Goal: Transaction & Acquisition: Download file/media

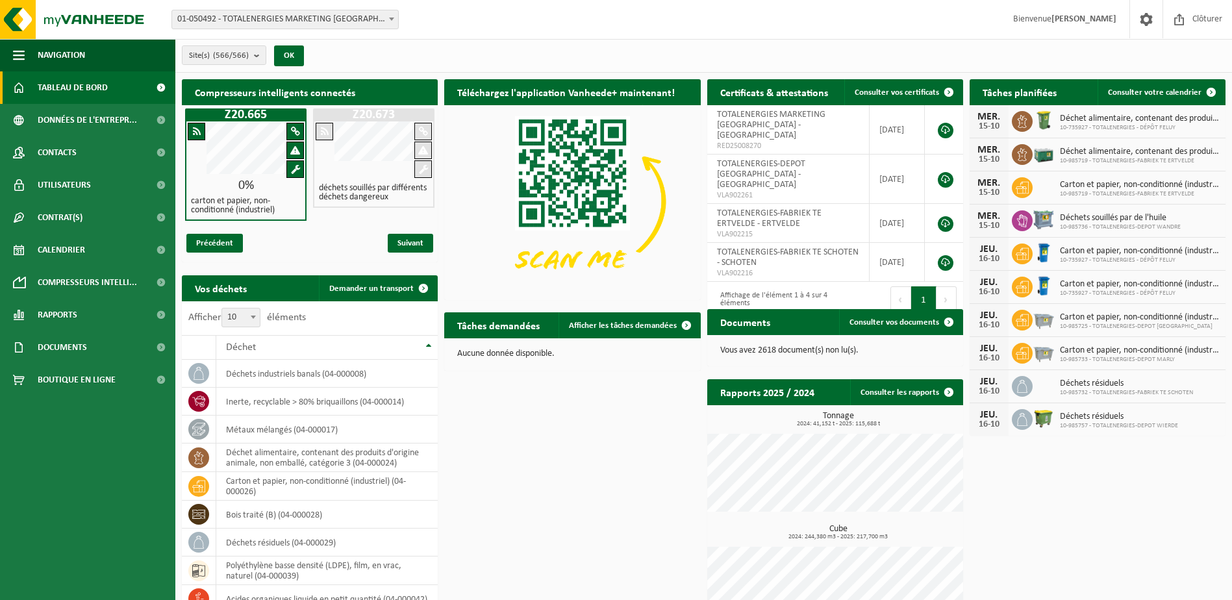
click at [158, 88] on span at bounding box center [160, 87] width 29 height 32
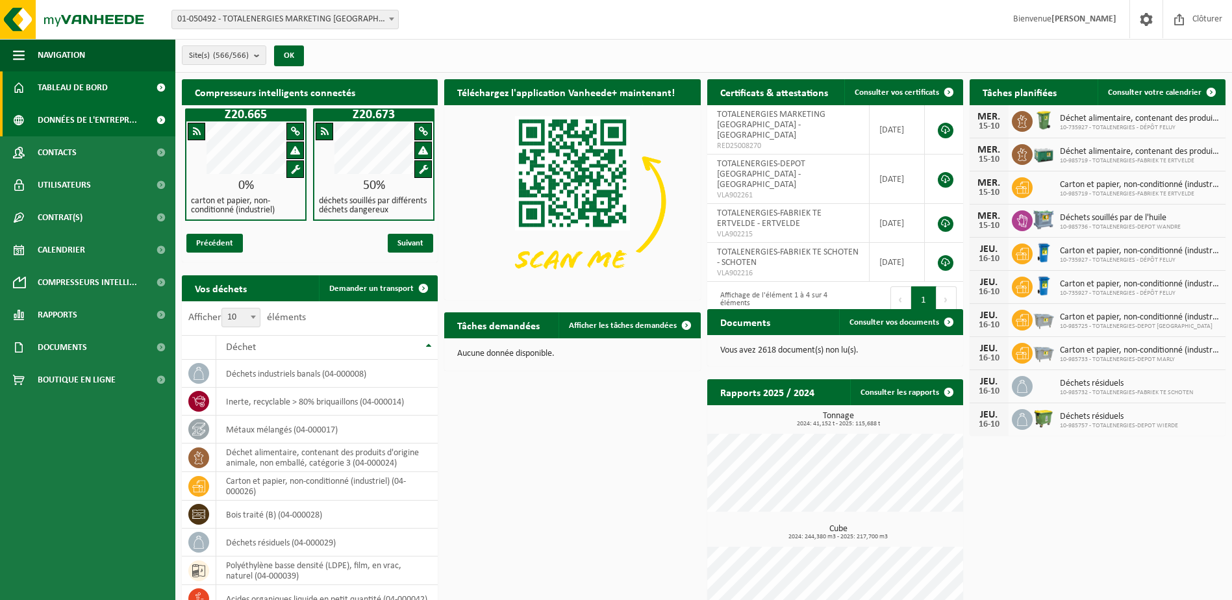
click at [108, 119] on span "Données de l'entrepr..." at bounding box center [87, 120] width 99 height 32
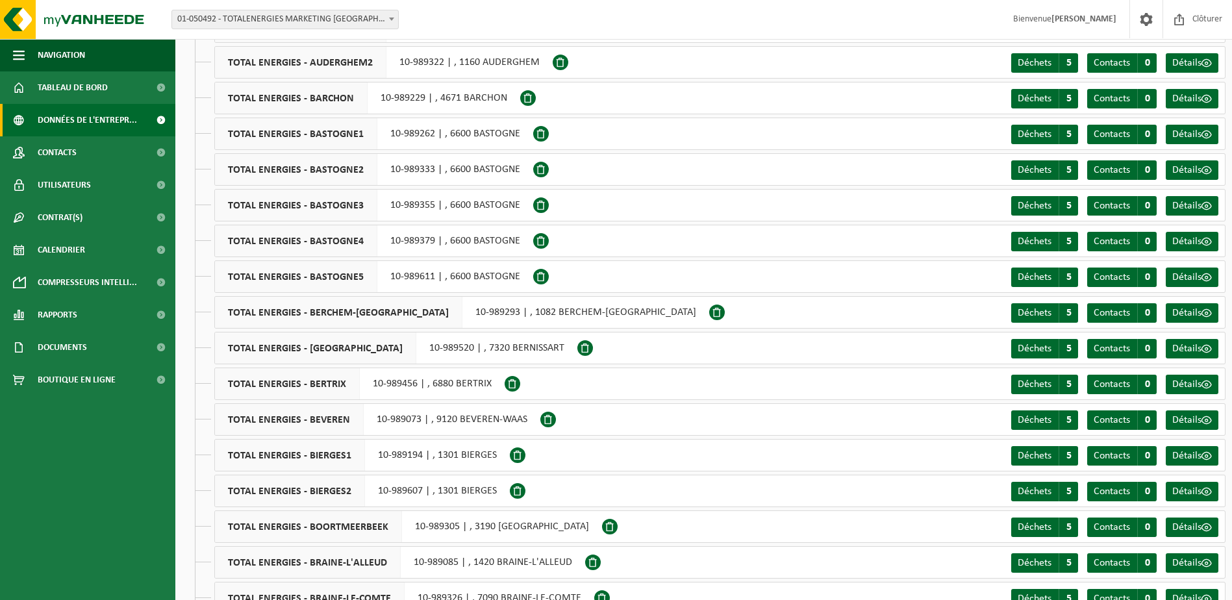
scroll to position [1104, 0]
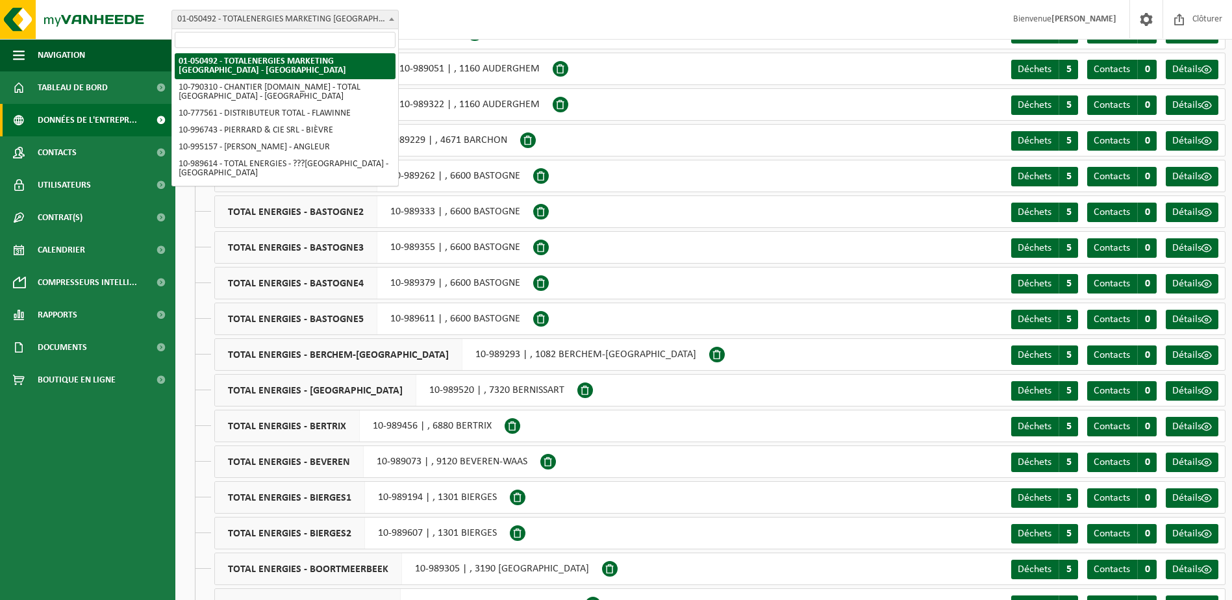
click at [390, 20] on b at bounding box center [391, 19] width 5 height 3
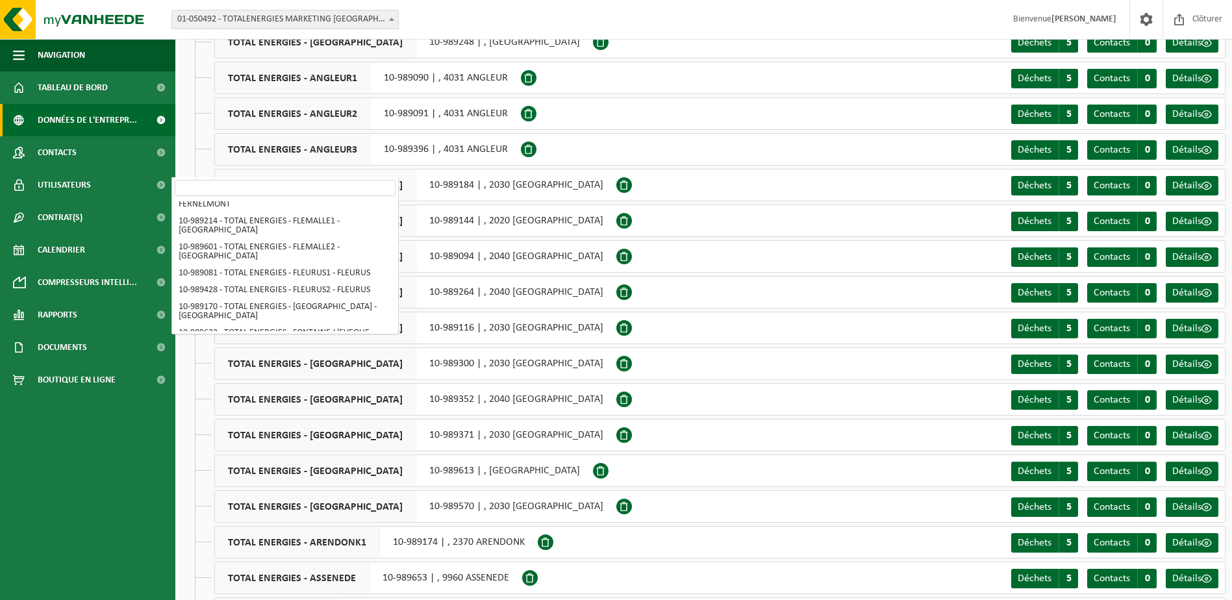
scroll to position [520, 0]
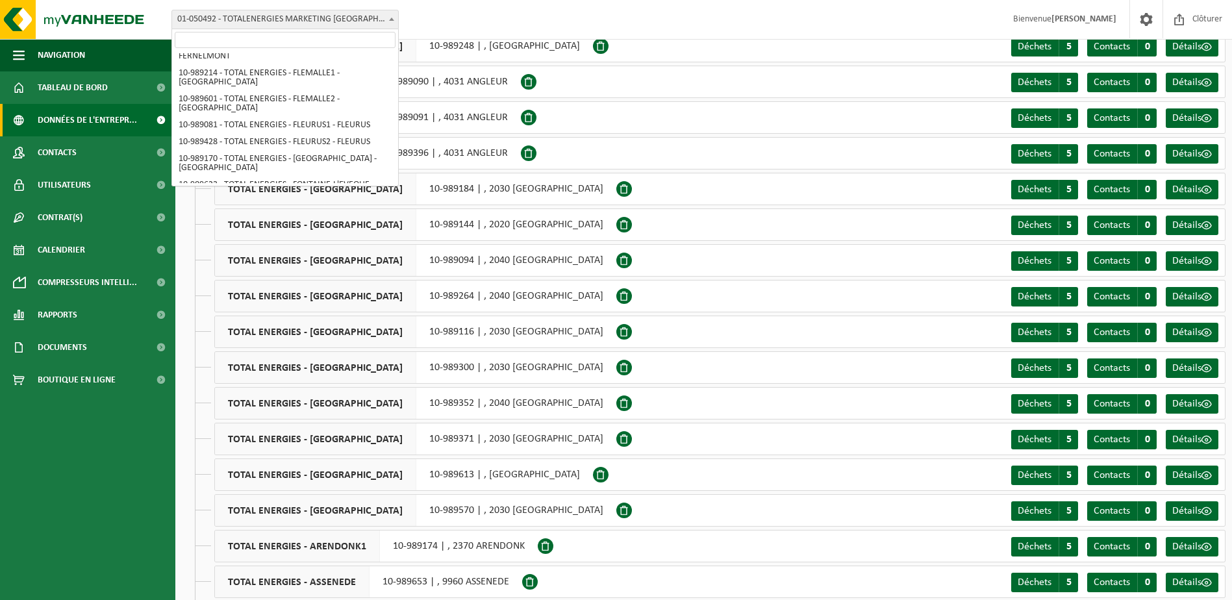
click at [697, 10] on div "Site: 01-050492 - TOTALENERGIES MARKETING BELGIUM - BRUSSEL 10-790310 - CHANTIE…" at bounding box center [616, 20] width 1232 height 40
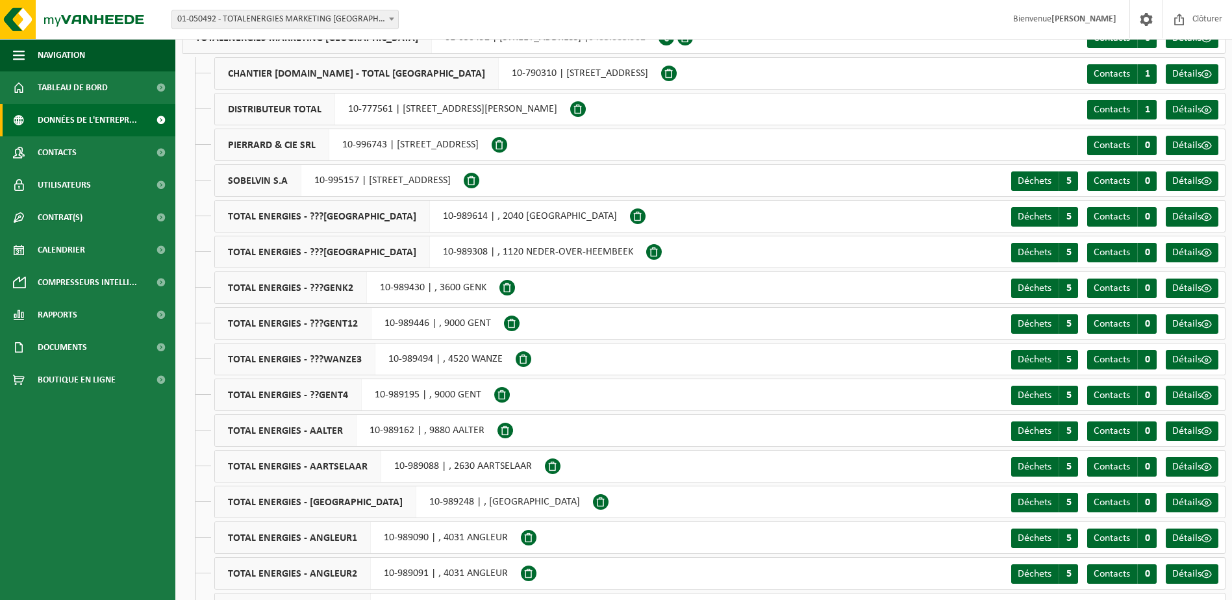
scroll to position [0, 0]
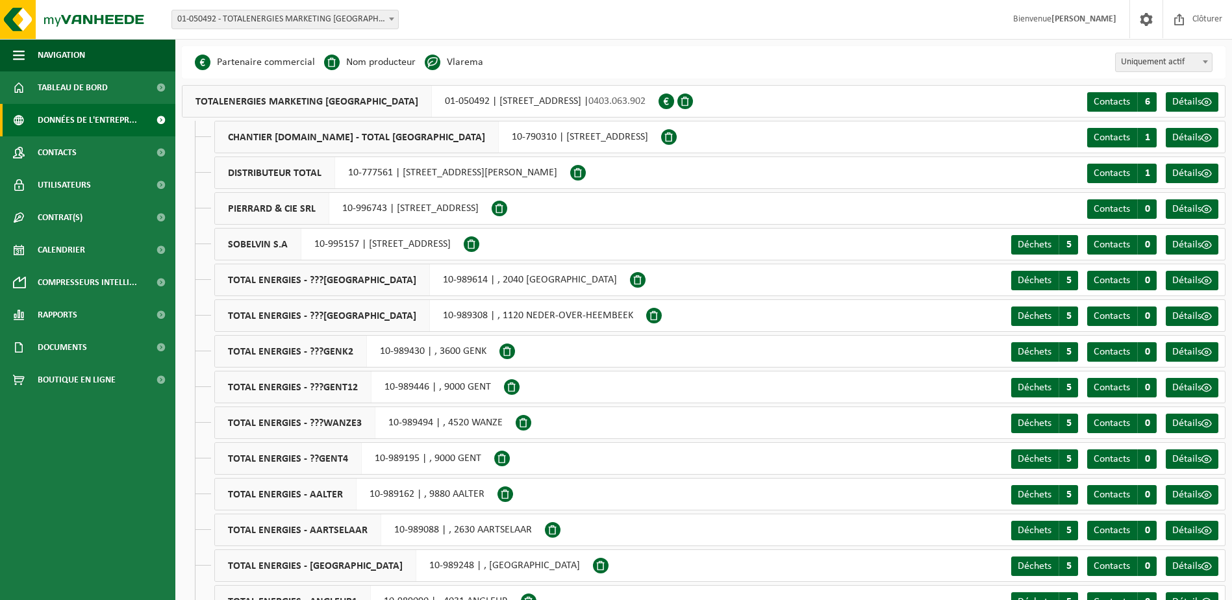
click at [373, 60] on li "Nom producteur" at bounding box center [370, 62] width 92 height 19
click at [330, 59] on span at bounding box center [332, 63] width 16 height 16
click at [1201, 61] on span at bounding box center [1205, 61] width 13 height 17
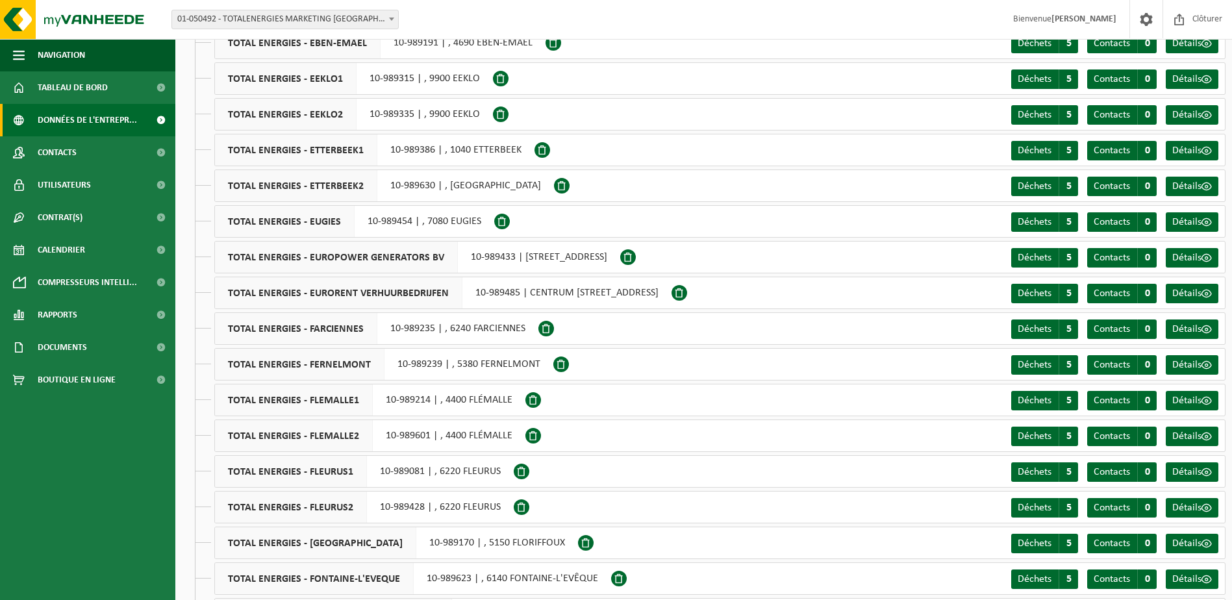
scroll to position [3247, 0]
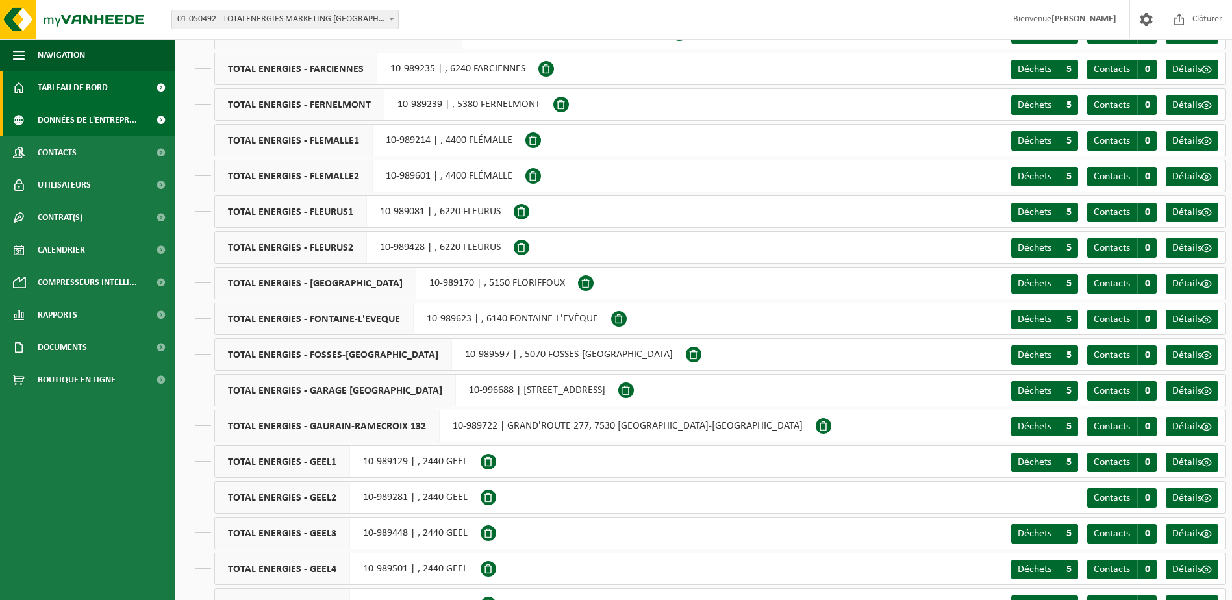
click at [68, 79] on span "Tableau de bord" at bounding box center [73, 87] width 70 height 32
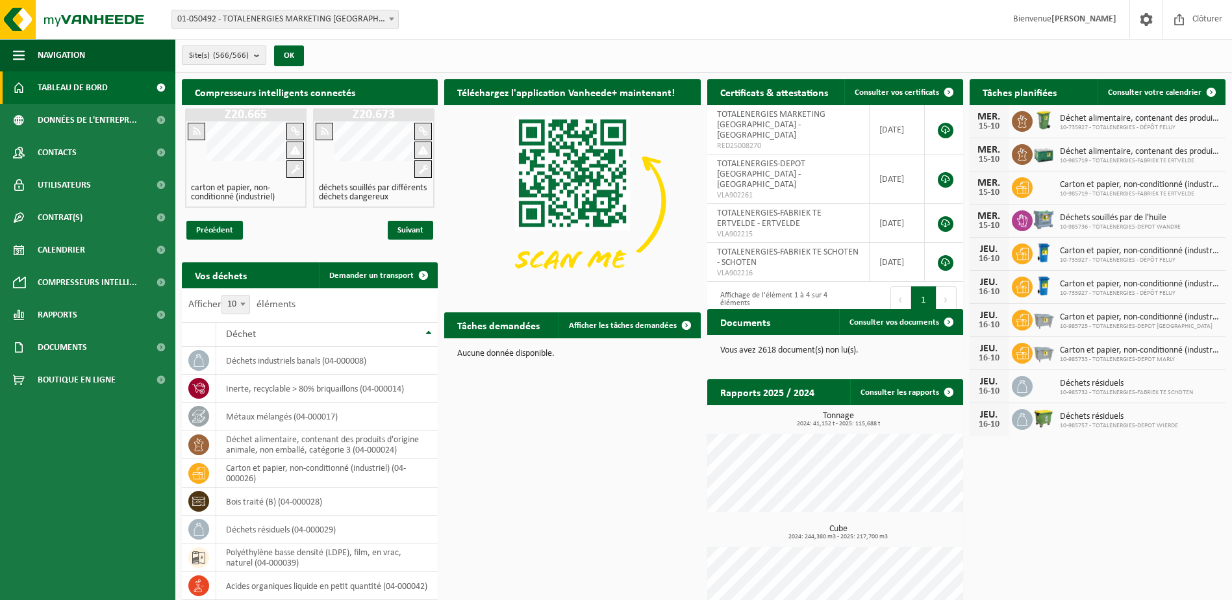
click at [253, 57] on button "Site(s) (566/566)" at bounding box center [224, 54] width 84 height 19
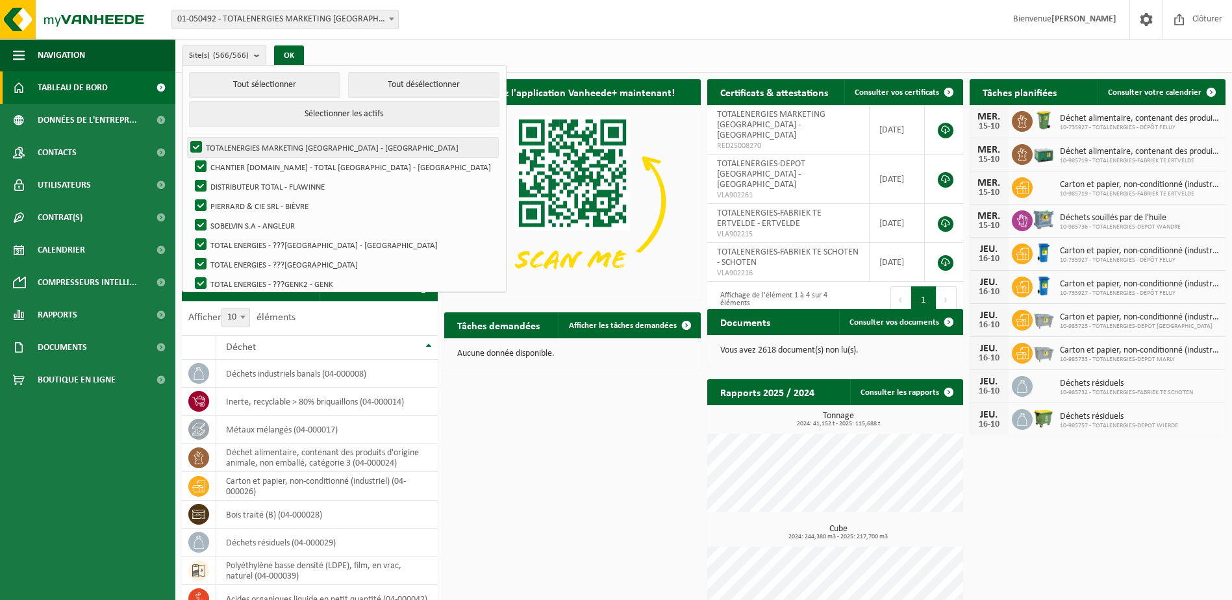
click at [324, 147] on label "TOTALENERGIES MARKETING [GEOGRAPHIC_DATA] - [GEOGRAPHIC_DATA]" at bounding box center [343, 147] width 310 height 19
click at [186, 138] on input "TOTALENERGIES MARKETING [GEOGRAPHIC_DATA] - [GEOGRAPHIC_DATA]" at bounding box center [185, 137] width 1 height 1
click at [324, 147] on label "TOTALENERGIES MARKETING [GEOGRAPHIC_DATA] - [GEOGRAPHIC_DATA]" at bounding box center [343, 147] width 310 height 19
click at [186, 138] on input "TOTALENERGIES MARKETING [GEOGRAPHIC_DATA] - [GEOGRAPHIC_DATA]" at bounding box center [185, 137] width 1 height 1
checkbox input "true"
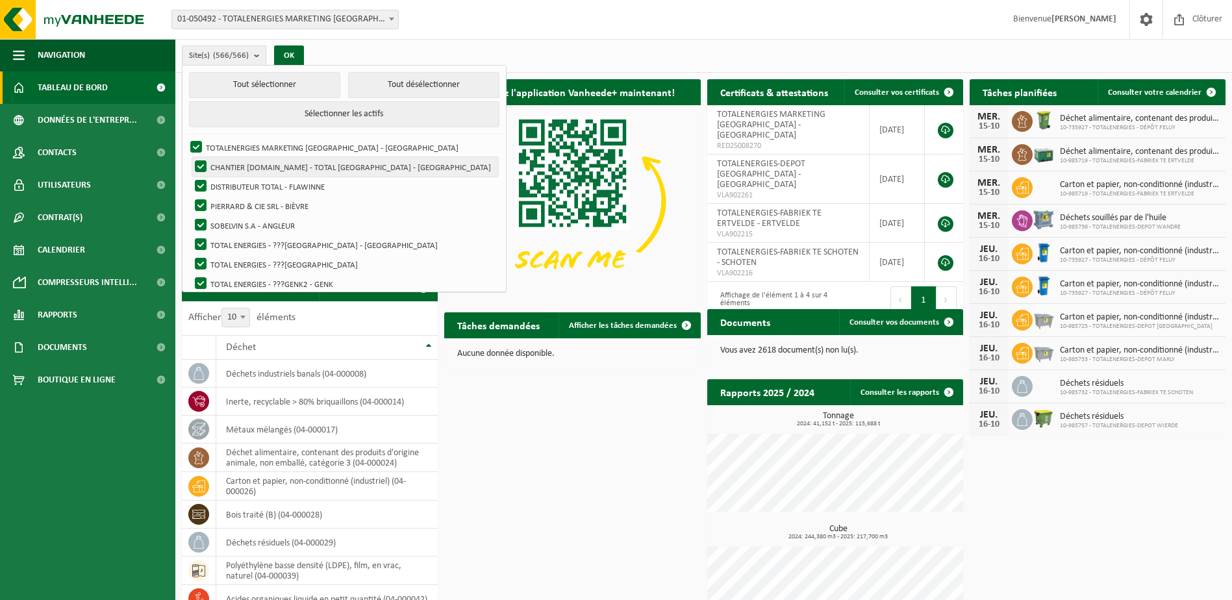
click at [199, 162] on label "CHANTIER [DOMAIN_NAME] - TOTAL [GEOGRAPHIC_DATA] - [GEOGRAPHIC_DATA]" at bounding box center [345, 166] width 306 height 19
click at [190, 157] on input "CHANTIER [DOMAIN_NAME] - TOTAL [GEOGRAPHIC_DATA] - [GEOGRAPHIC_DATA]" at bounding box center [190, 157] width 1 height 1
checkbox input "false"
click at [199, 185] on label "DISTRIBUTEUR TOTAL - FLAWINNE" at bounding box center [345, 186] width 306 height 19
click at [190, 177] on input "DISTRIBUTEUR TOTAL - FLAWINNE" at bounding box center [190, 176] width 1 height 1
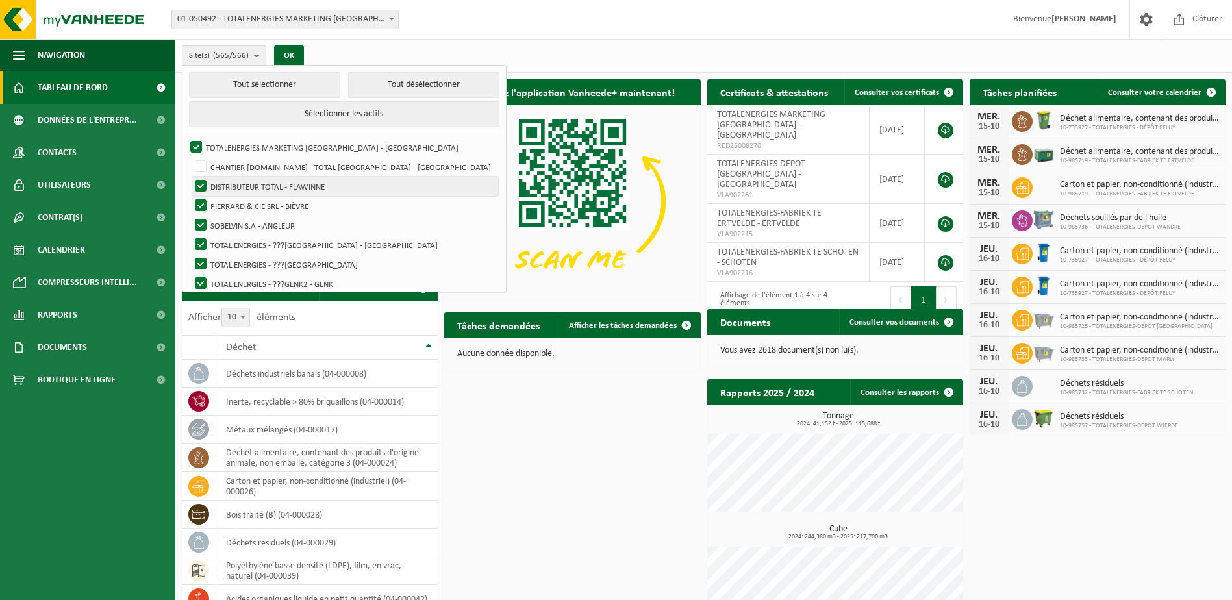
checkbox input "false"
click at [198, 203] on label "PIERRARD & CIE SRL - BIÈVRE" at bounding box center [345, 205] width 306 height 19
click at [190, 196] on input "PIERRARD & CIE SRL - BIÈVRE" at bounding box center [190, 195] width 1 height 1
checkbox input "false"
click at [202, 221] on label "SOBELVIN S.A - ANGLEUR" at bounding box center [345, 225] width 306 height 19
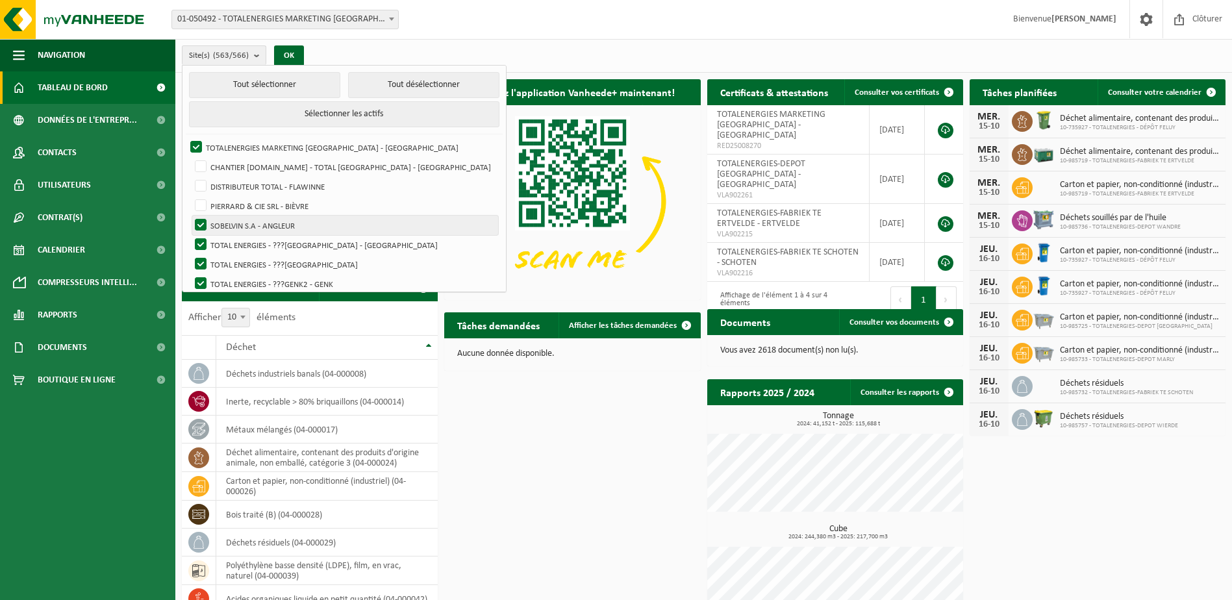
click at [190, 216] on input "SOBELVIN S.A - ANGLEUR" at bounding box center [190, 215] width 1 height 1
checkbox input "false"
click at [201, 245] on label "TOTAL ENERGIES - ???[GEOGRAPHIC_DATA] - [GEOGRAPHIC_DATA]" at bounding box center [345, 244] width 306 height 19
click at [190, 235] on input "TOTAL ENERGIES - ???[GEOGRAPHIC_DATA] - [GEOGRAPHIC_DATA]" at bounding box center [190, 234] width 1 height 1
checkbox input "false"
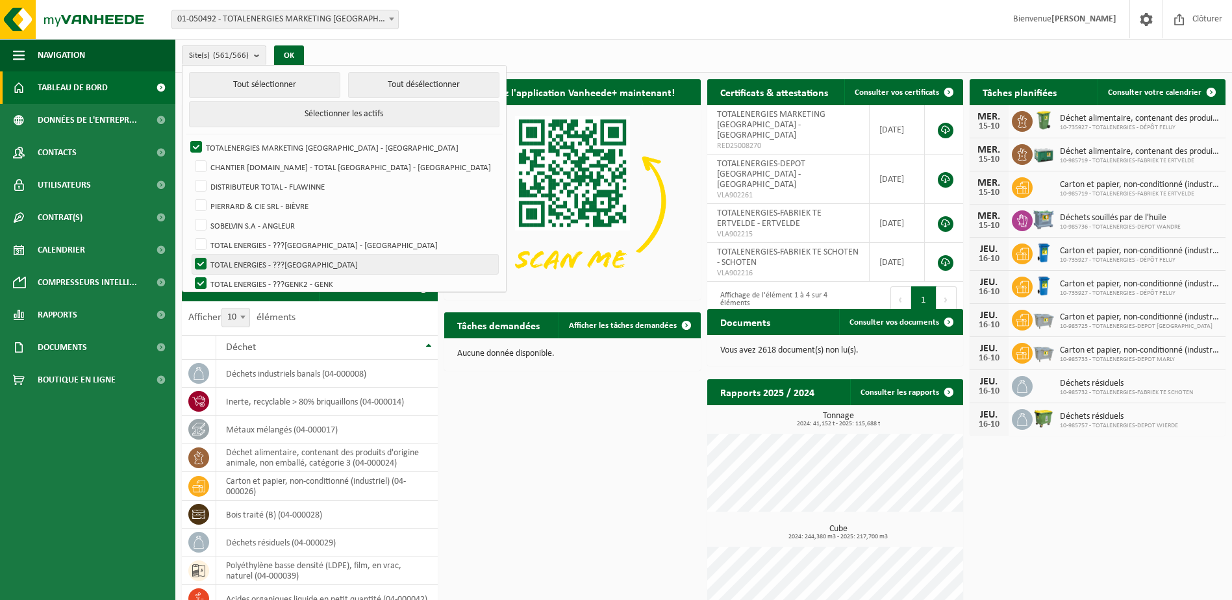
click at [200, 266] on label "TOTAL ENERGIES - ???[GEOGRAPHIC_DATA]" at bounding box center [345, 264] width 306 height 19
click at [190, 255] on input "TOTAL ENERGIES - ???[GEOGRAPHIC_DATA]" at bounding box center [190, 254] width 1 height 1
checkbox input "false"
click at [200, 277] on label "TOTAL ENERGIES - ???GENK2 - GENK" at bounding box center [345, 283] width 306 height 19
click at [190, 274] on input "TOTAL ENERGIES - ???GENK2 - GENK" at bounding box center [190, 273] width 1 height 1
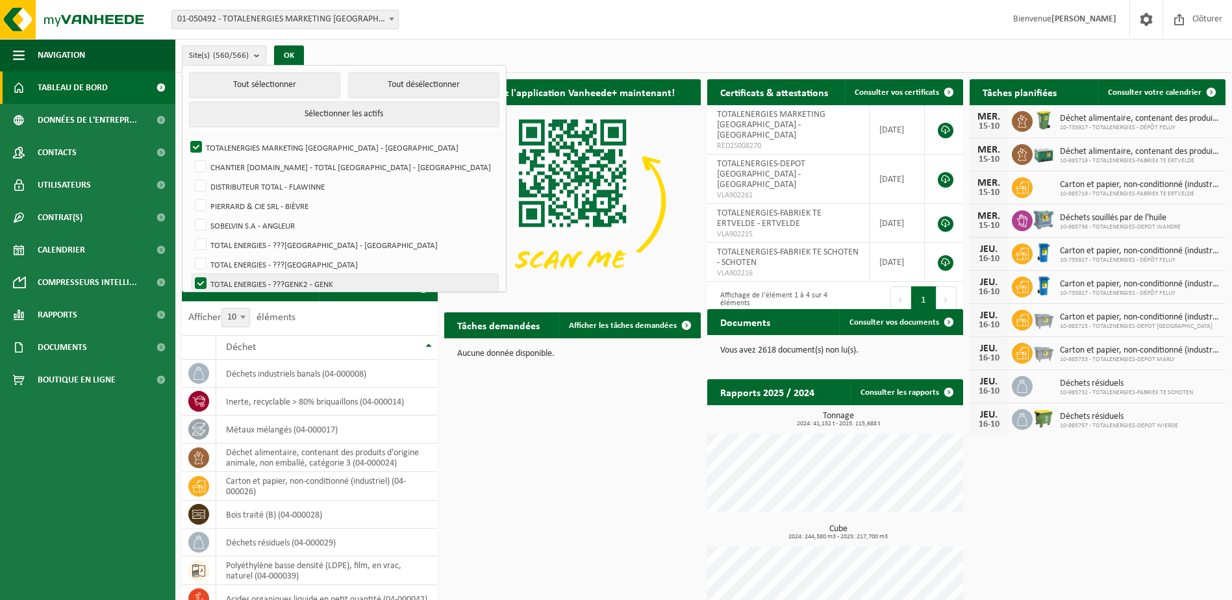
checkbox input "false"
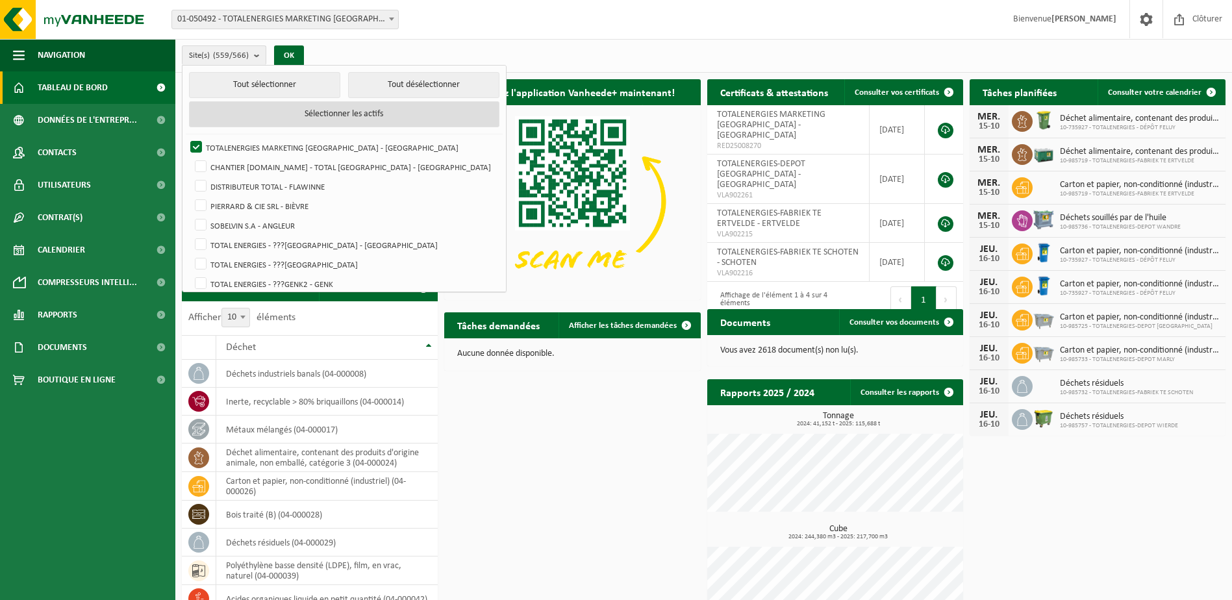
click at [321, 113] on button "Sélectionner les actifs" at bounding box center [344, 114] width 310 height 26
checkbox input "true"
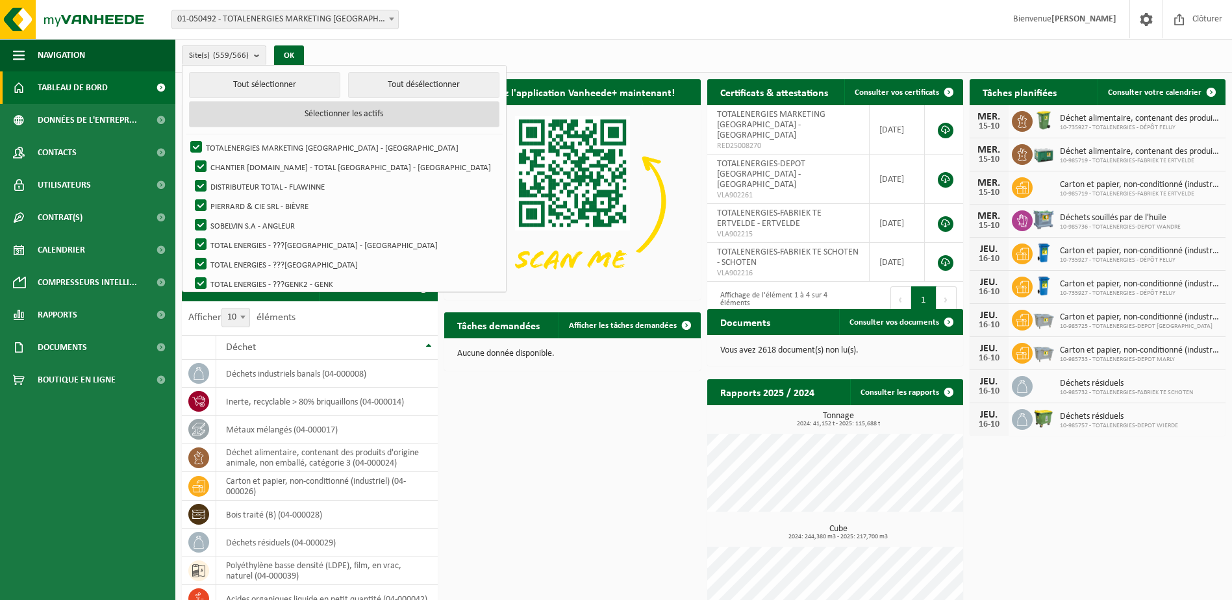
checkbox input "true"
click at [397, 85] on button "Tout désélectionner" at bounding box center [423, 85] width 151 height 26
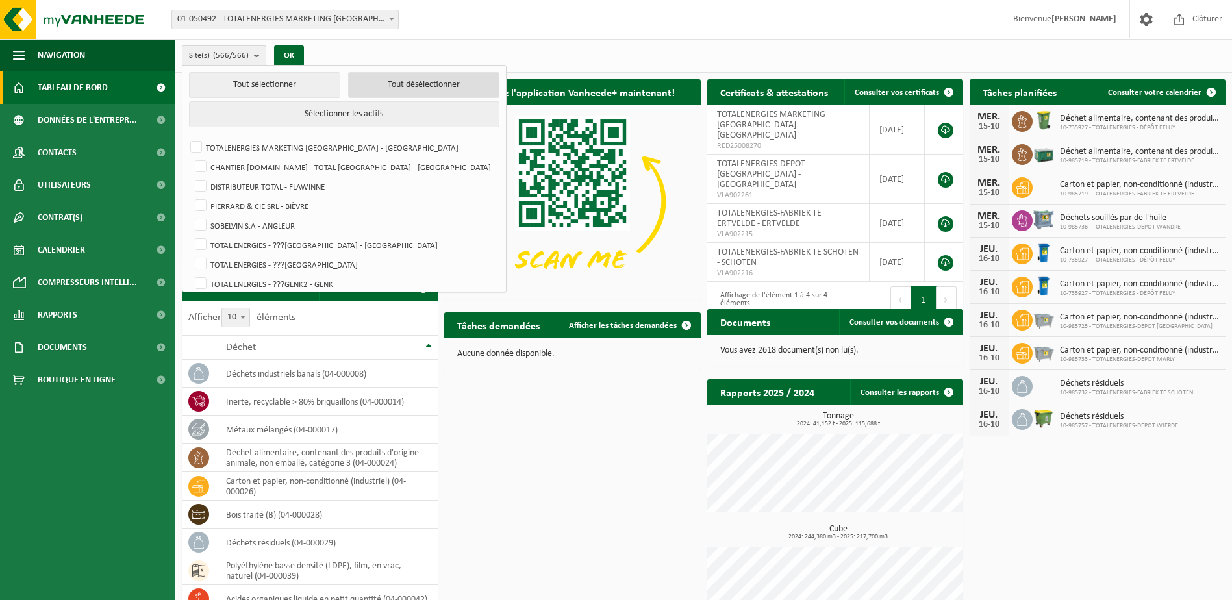
checkbox input "false"
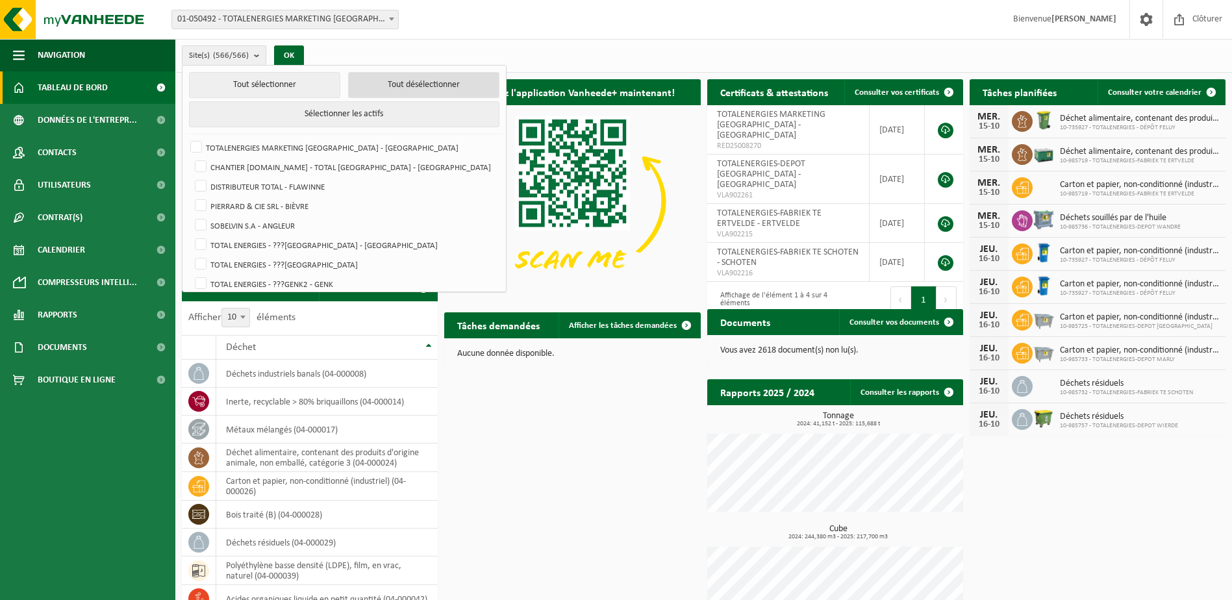
checkbox input "false"
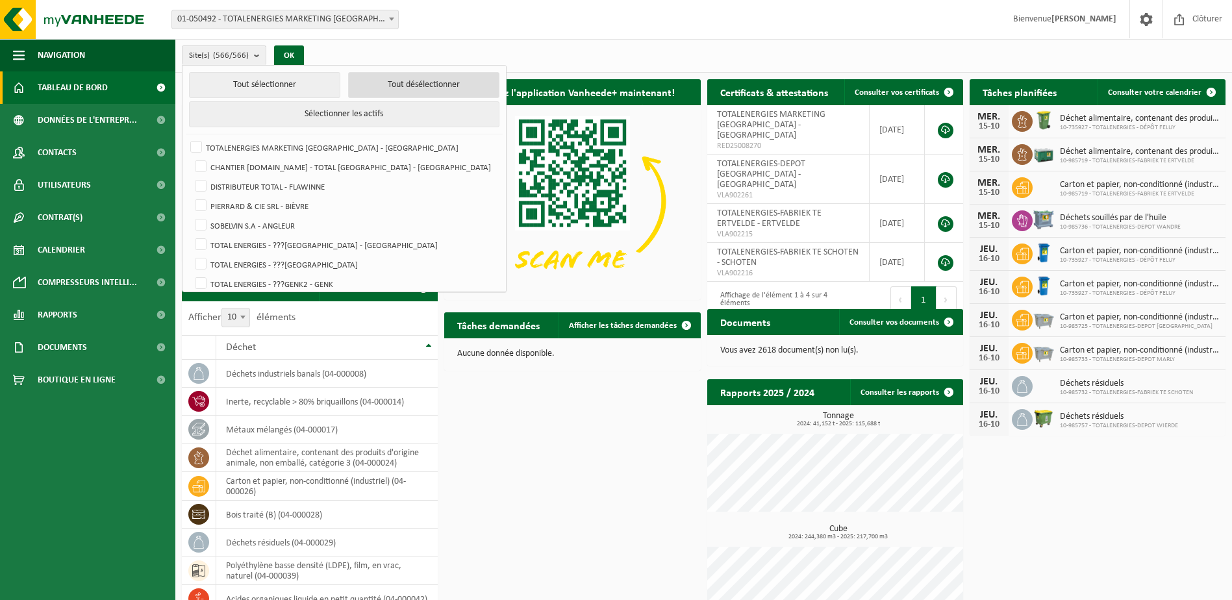
checkbox input "false"
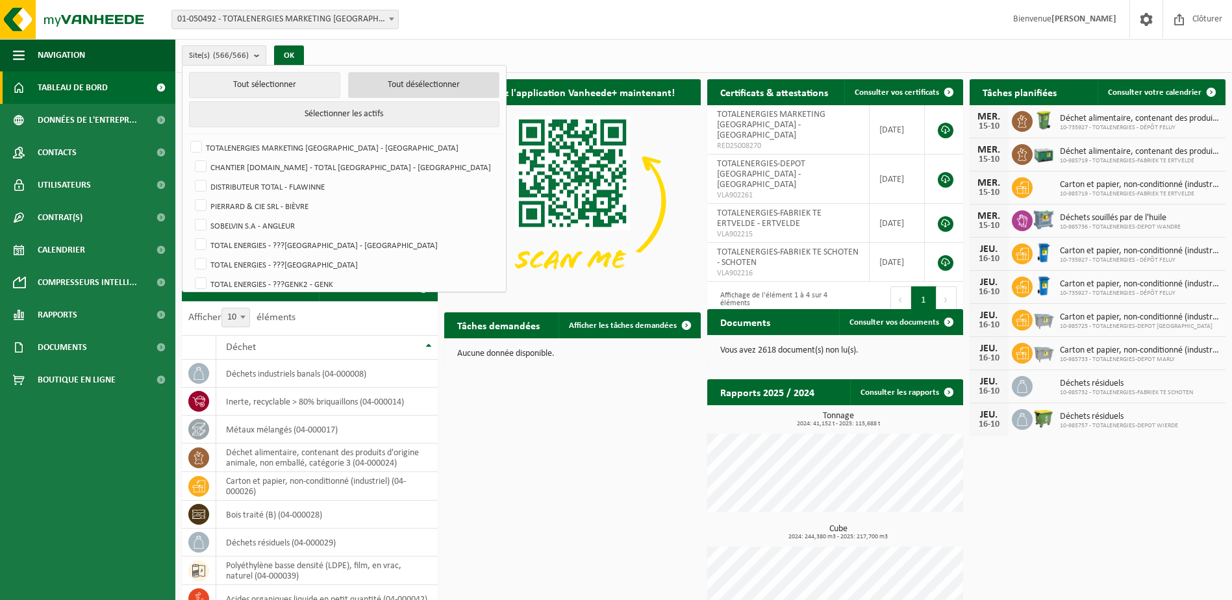
checkbox input "false"
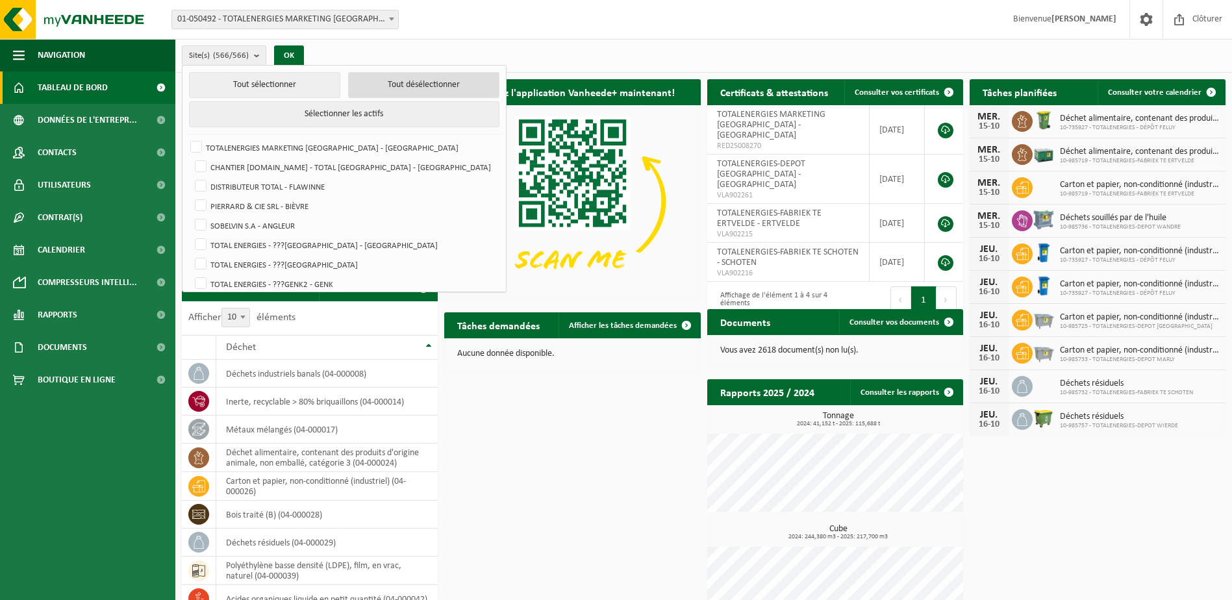
checkbox input "false"
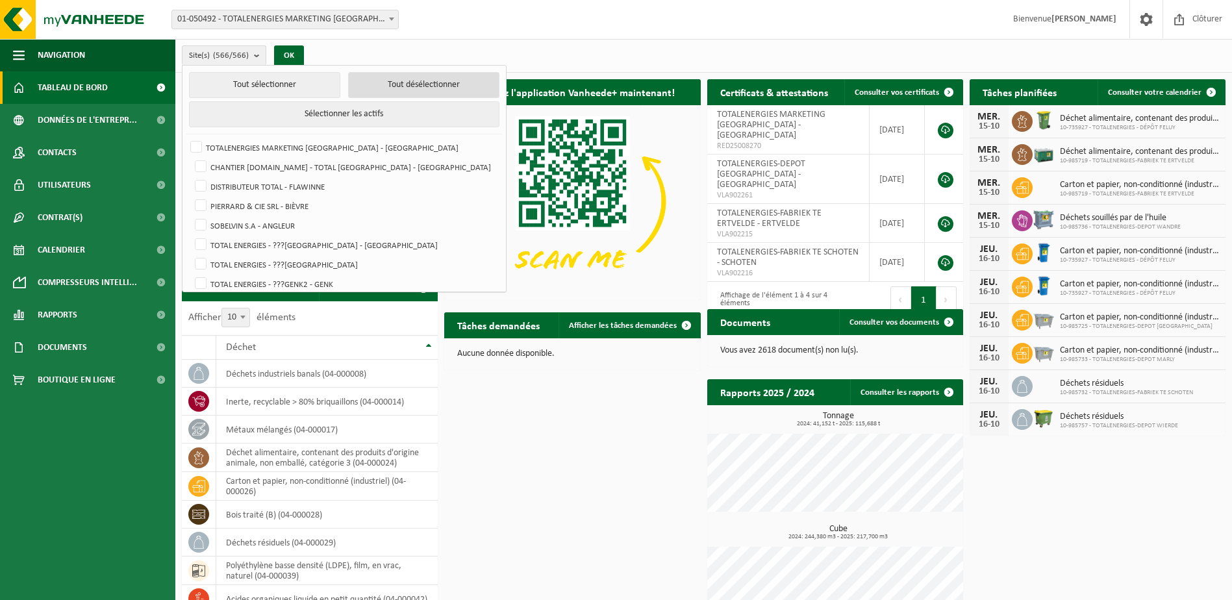
checkbox input "false"
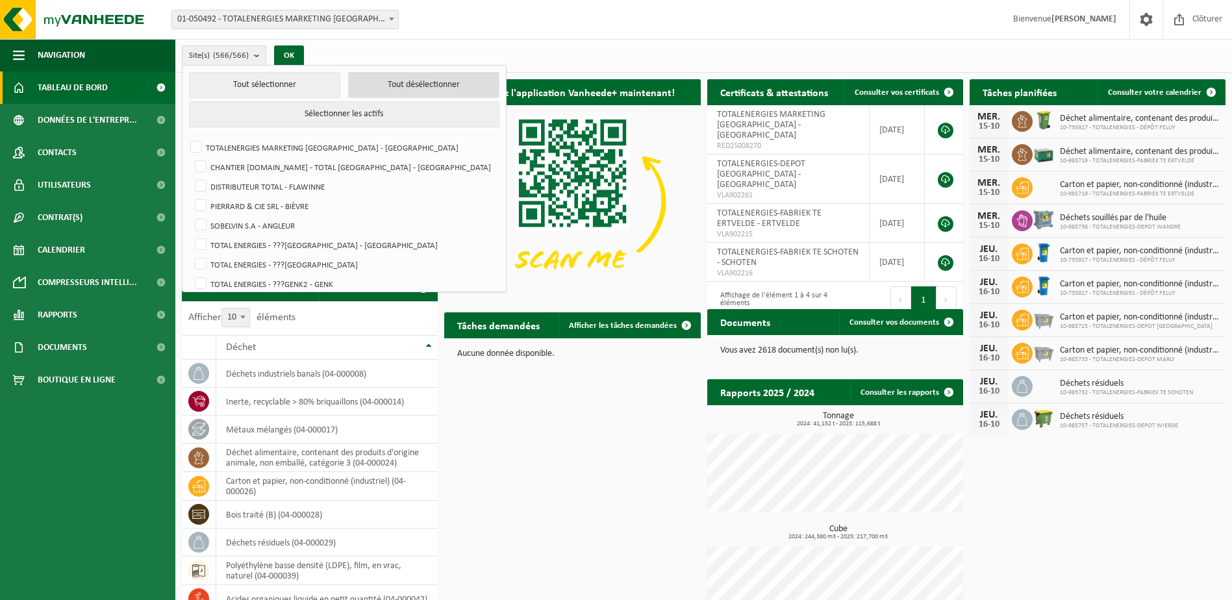
checkbox input "false"
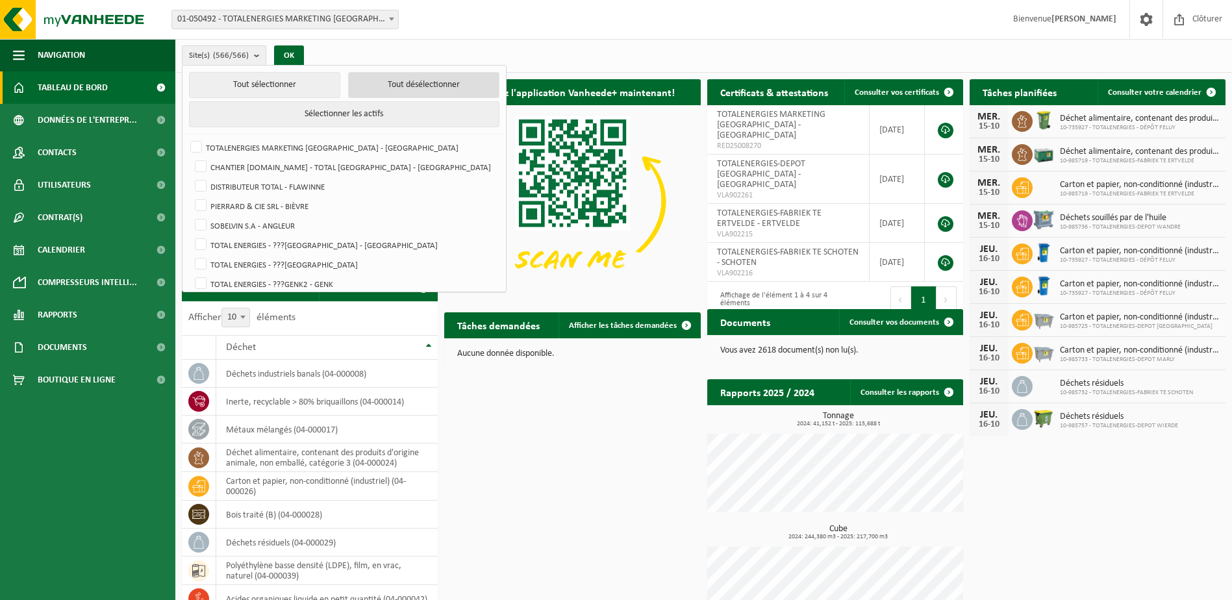
checkbox input "false"
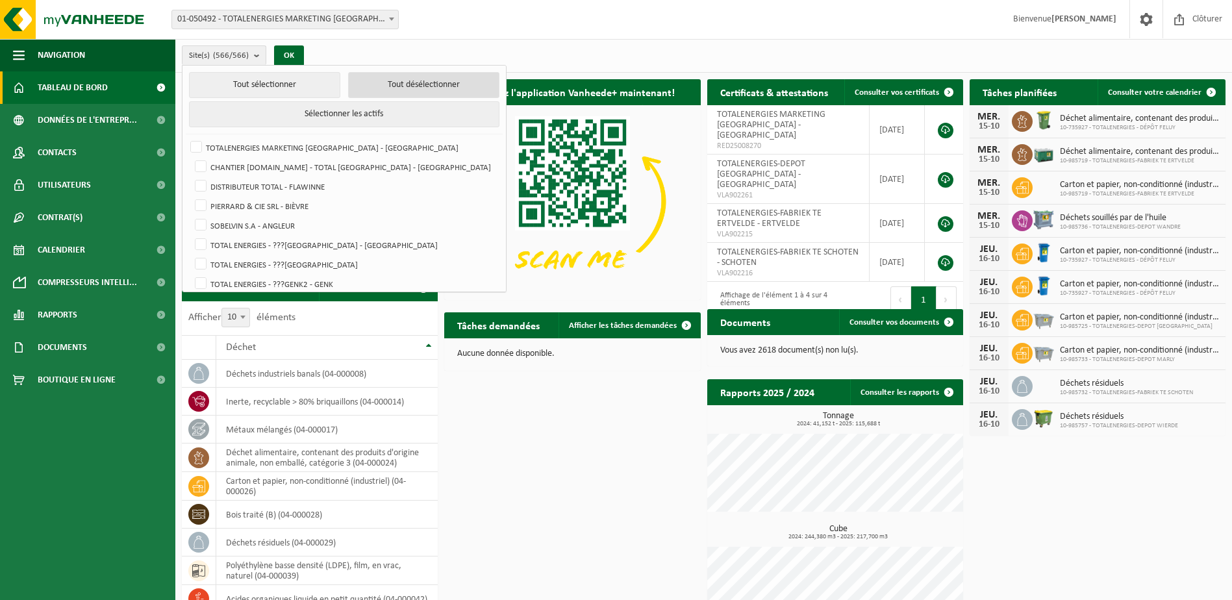
checkbox input "false"
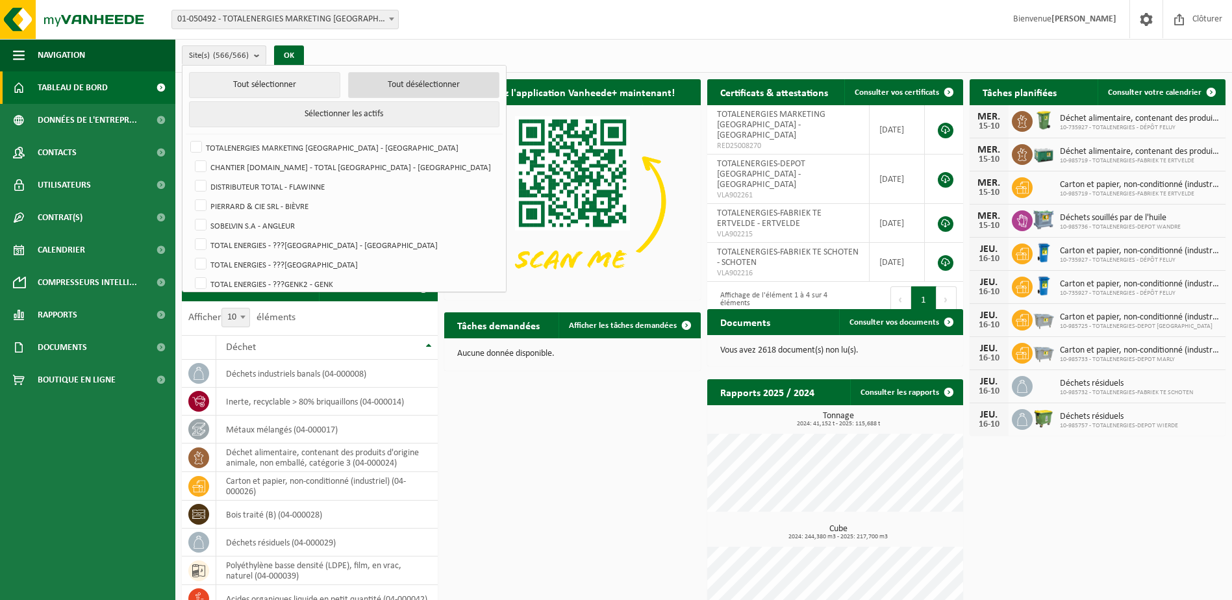
checkbox input "false"
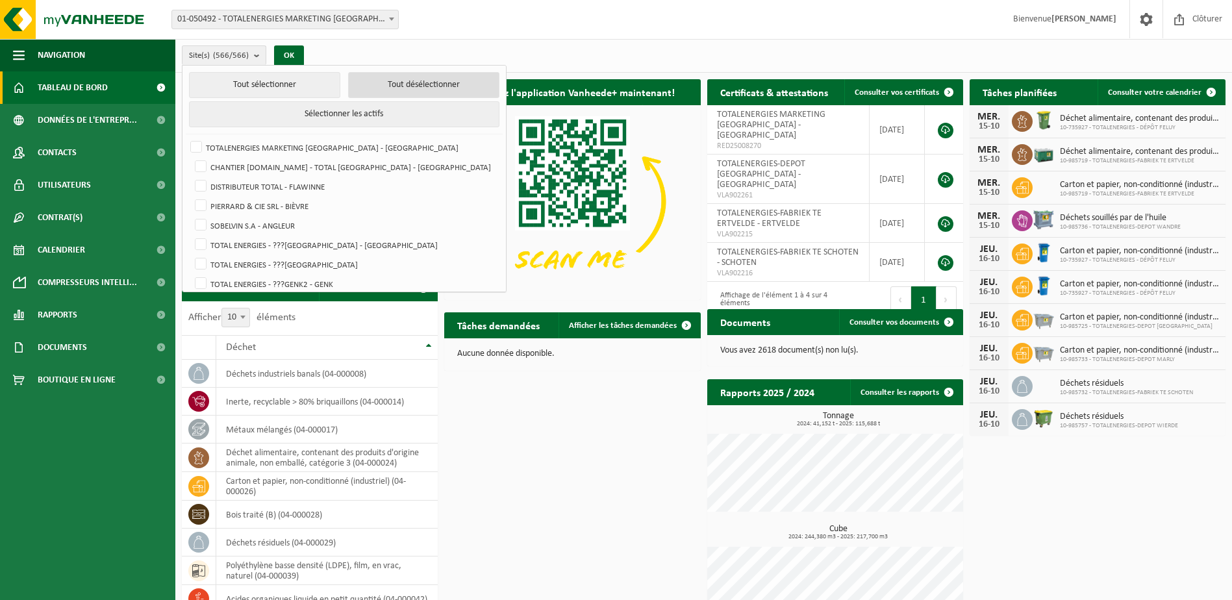
checkbox input "false"
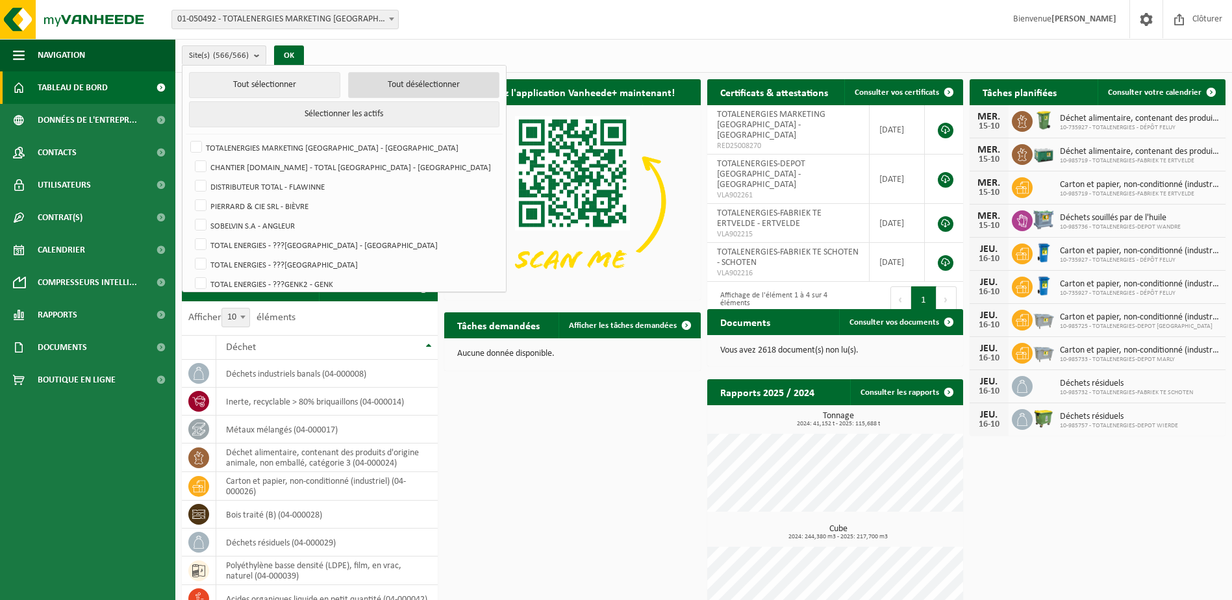
checkbox input "false"
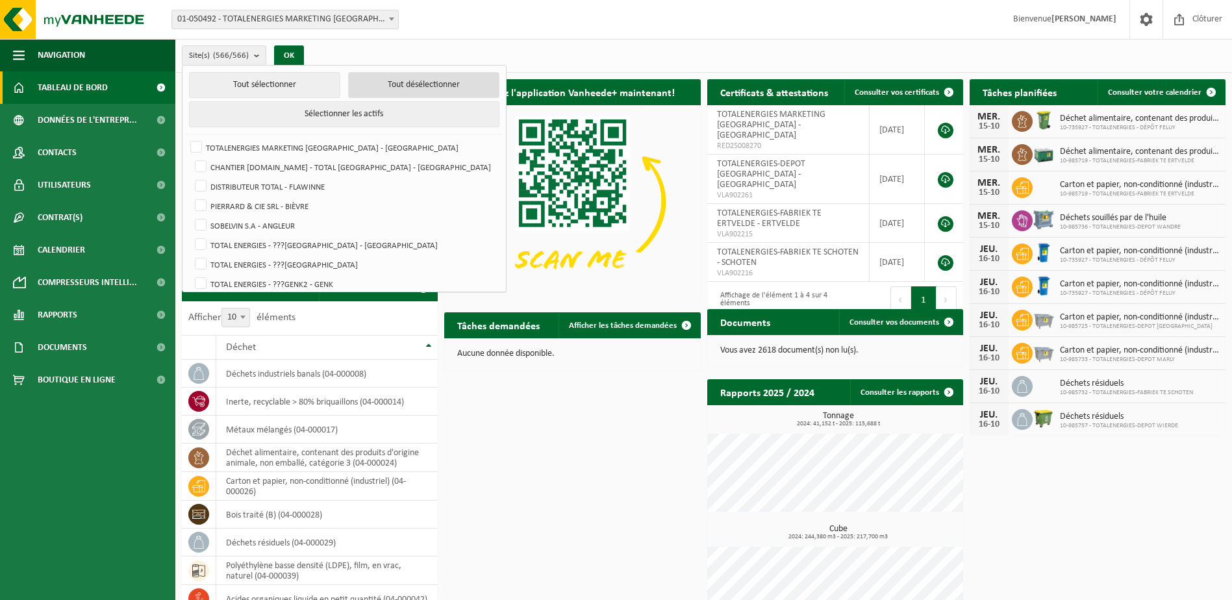
checkbox input "false"
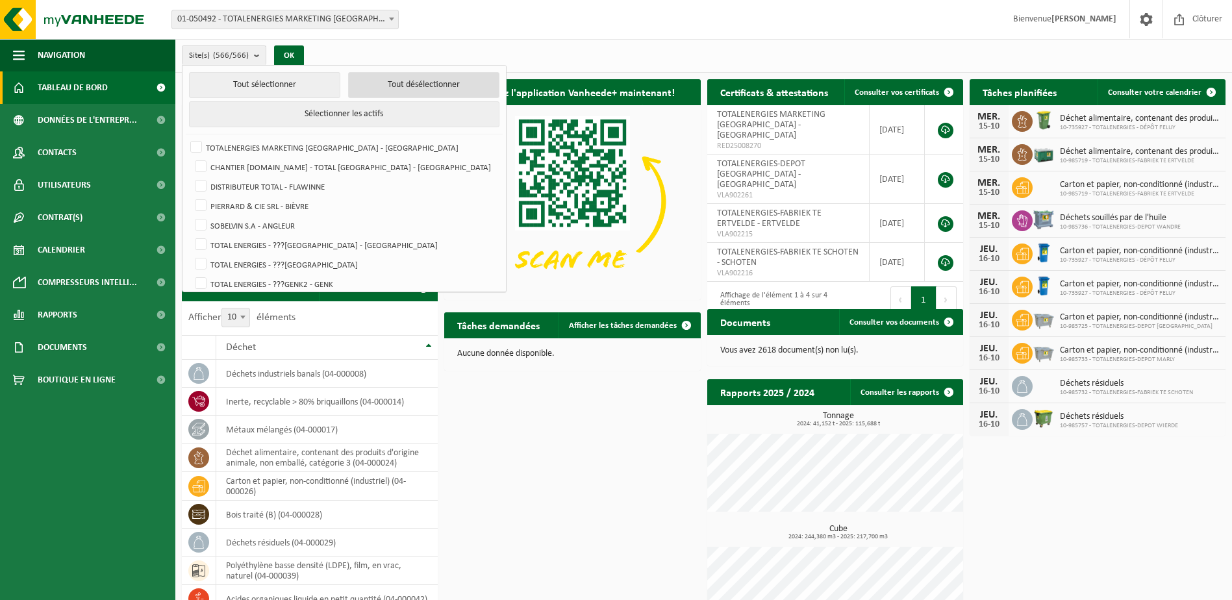
checkbox input "false"
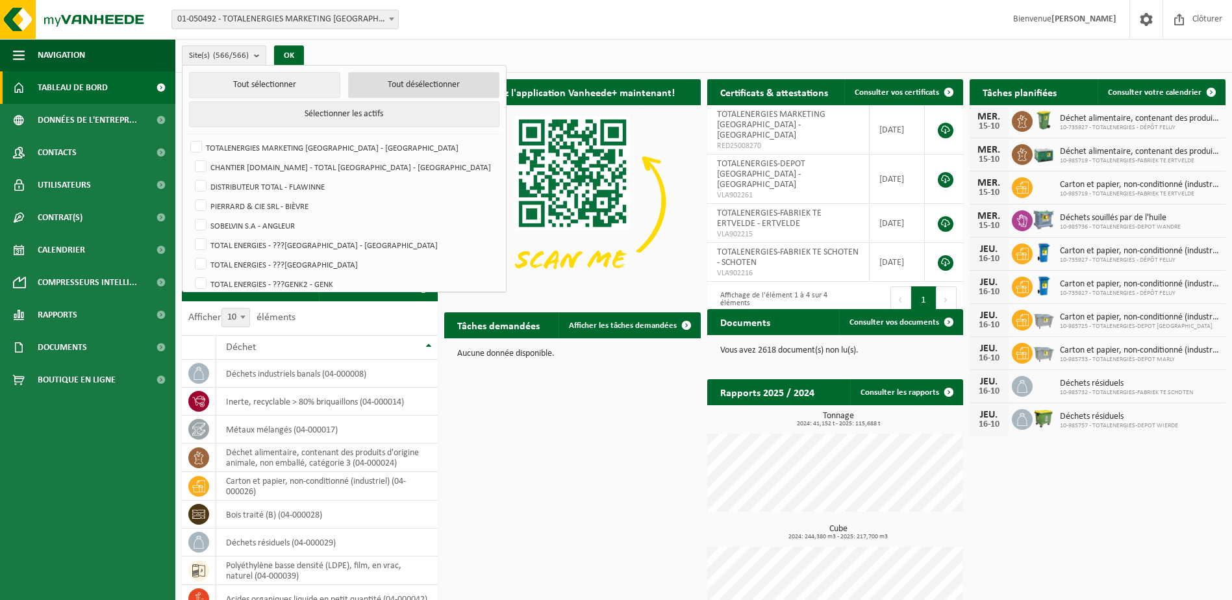
checkbox input "false"
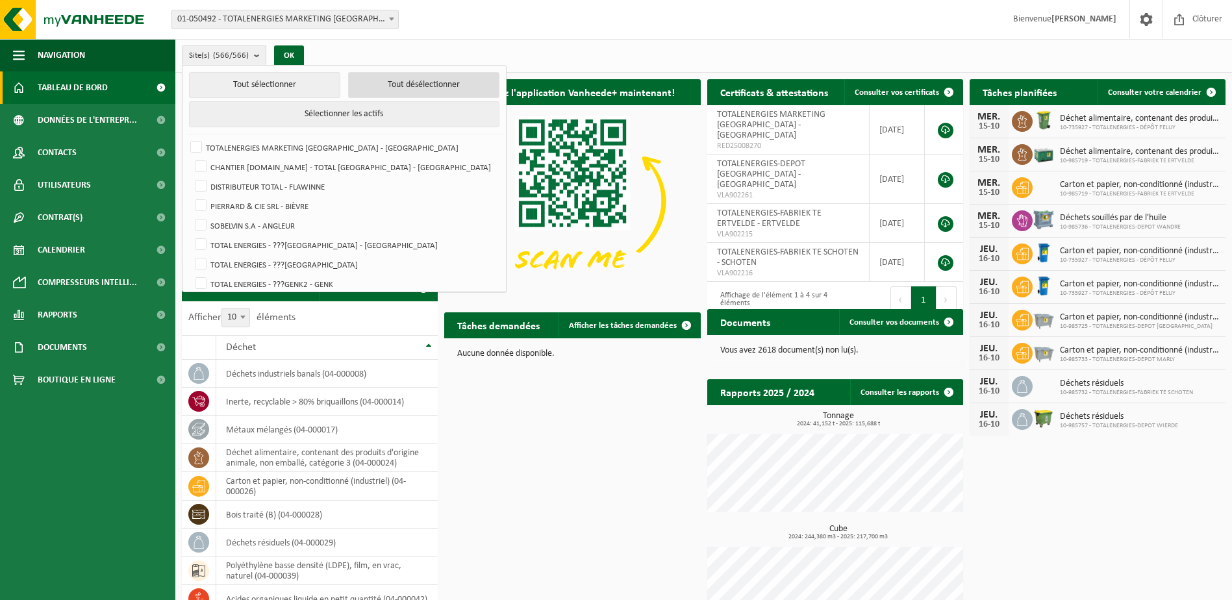
checkbox input "false"
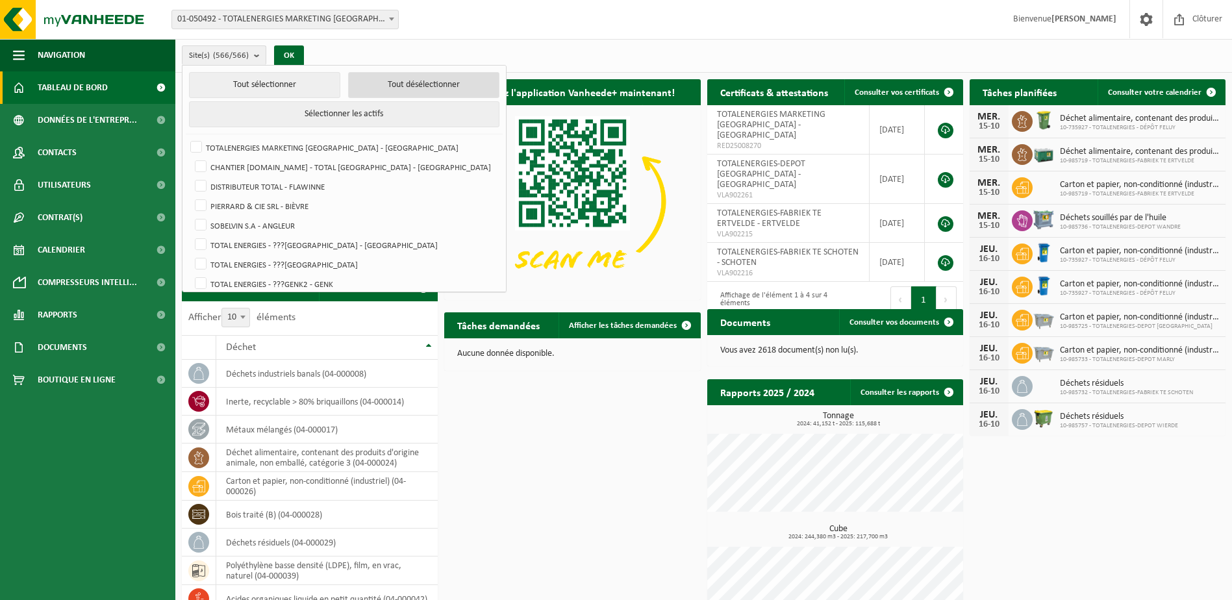
checkbox input "false"
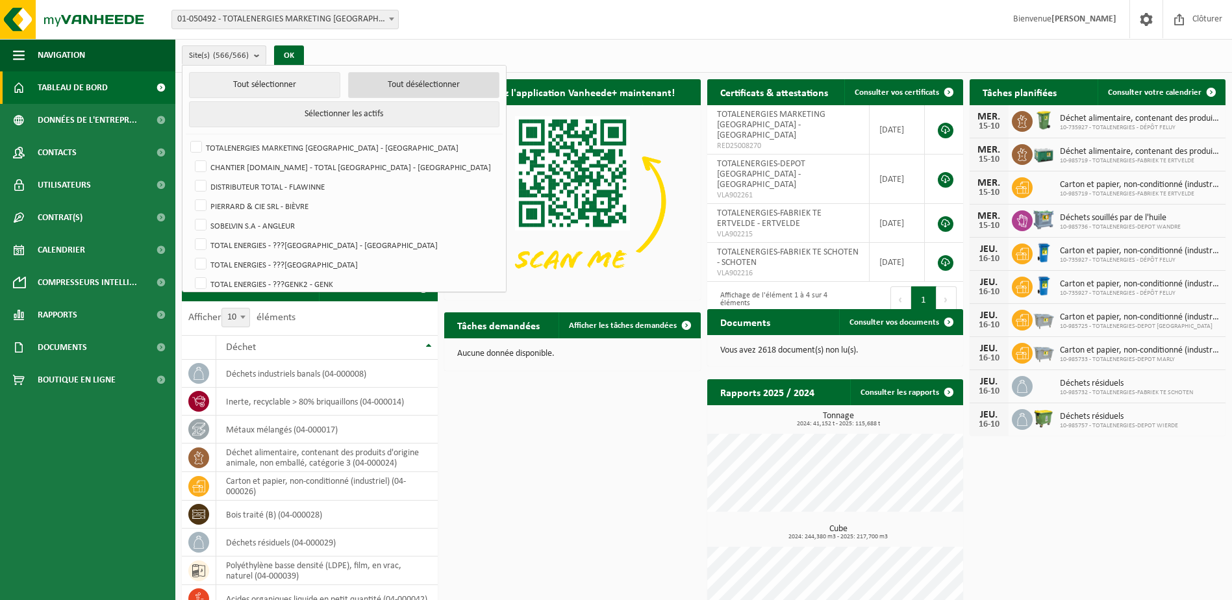
checkbox input "false"
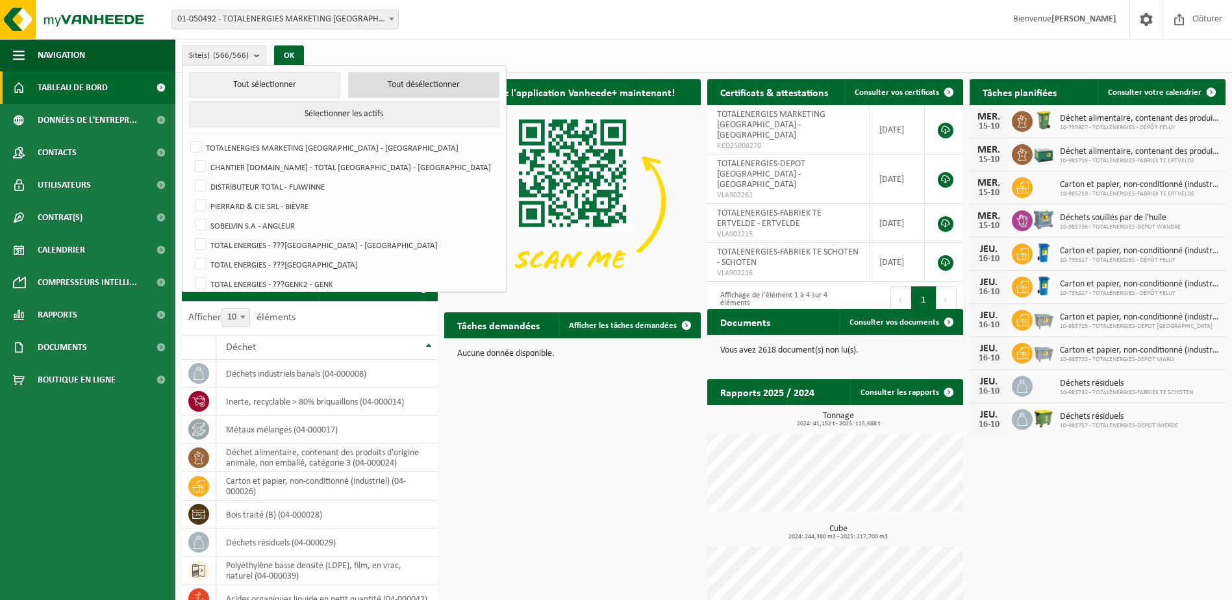
checkbox input "false"
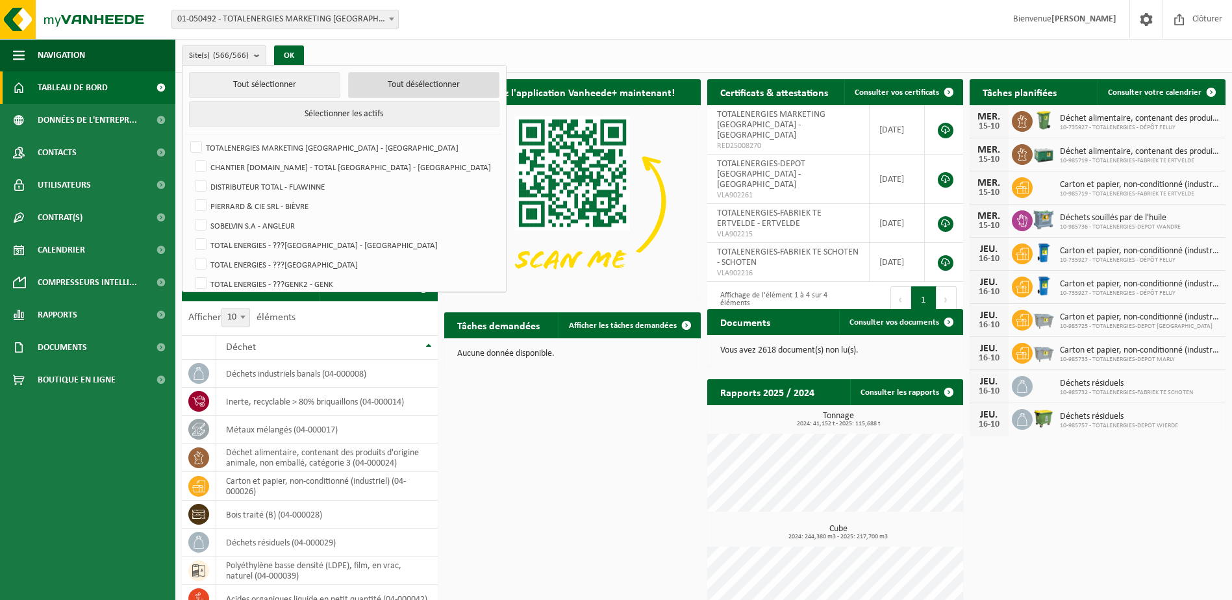
checkbox input "false"
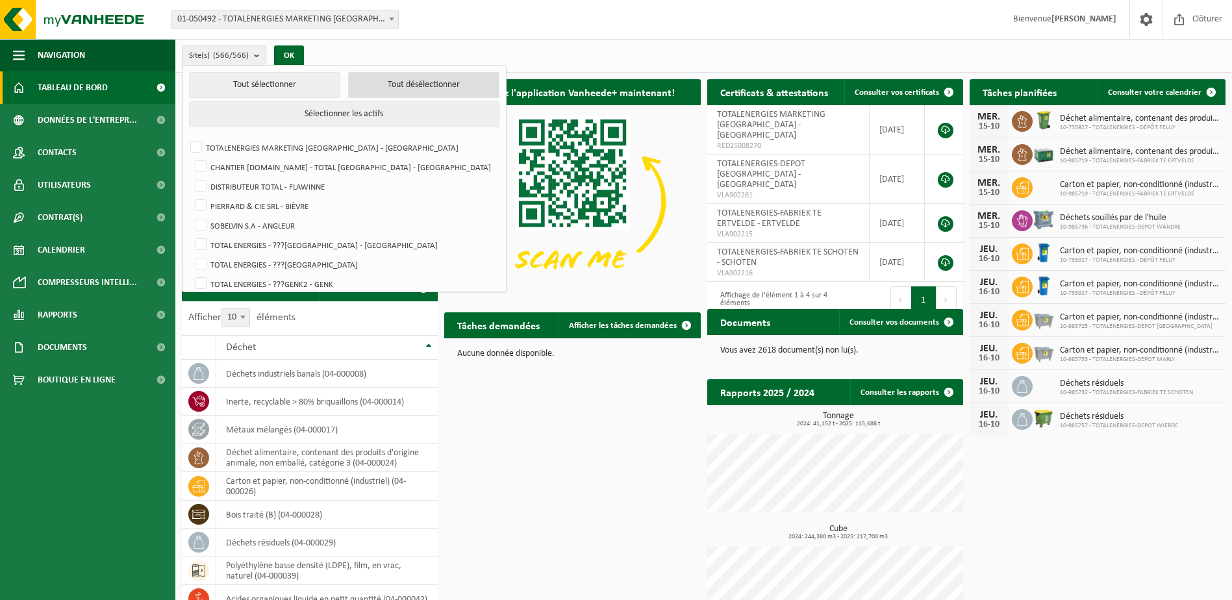
checkbox input "false"
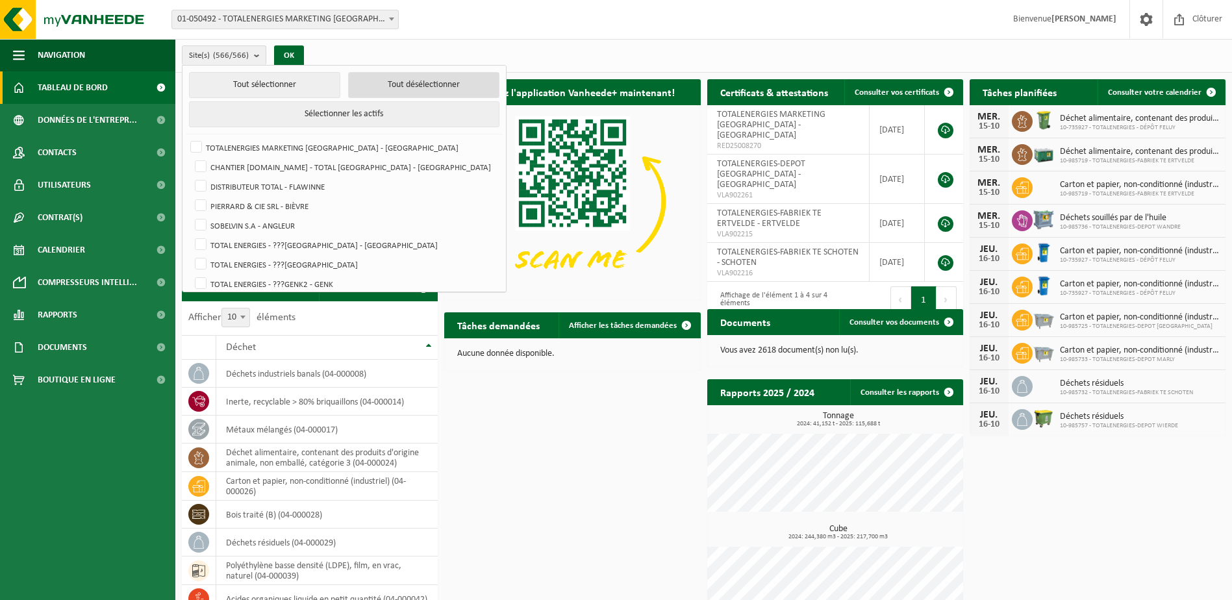
checkbox input "false"
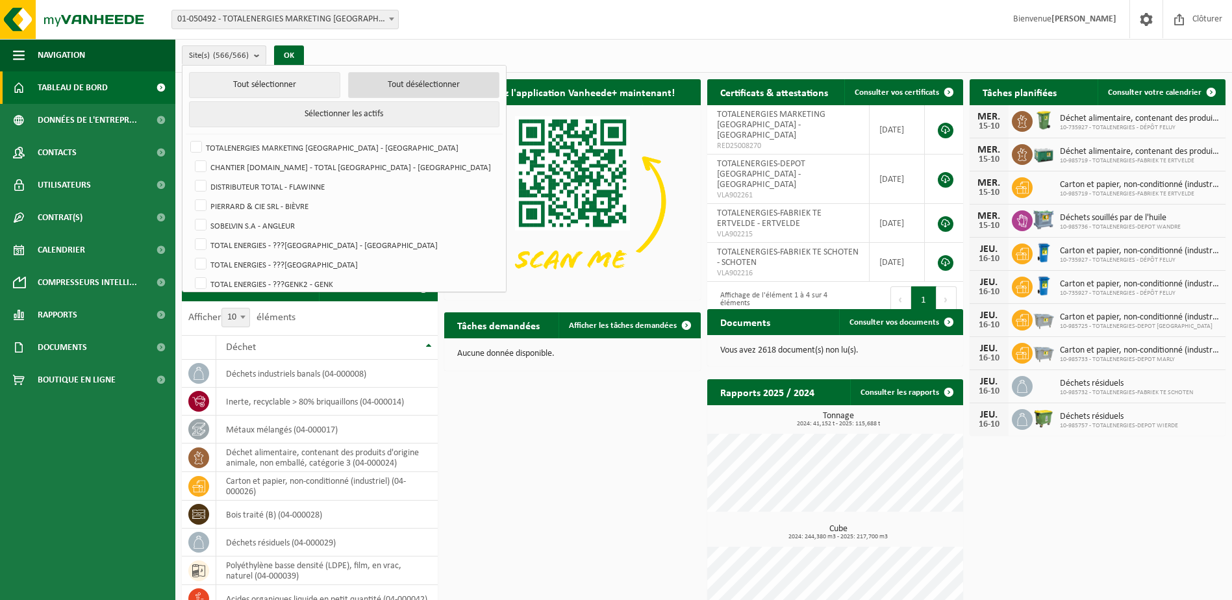
checkbox input "false"
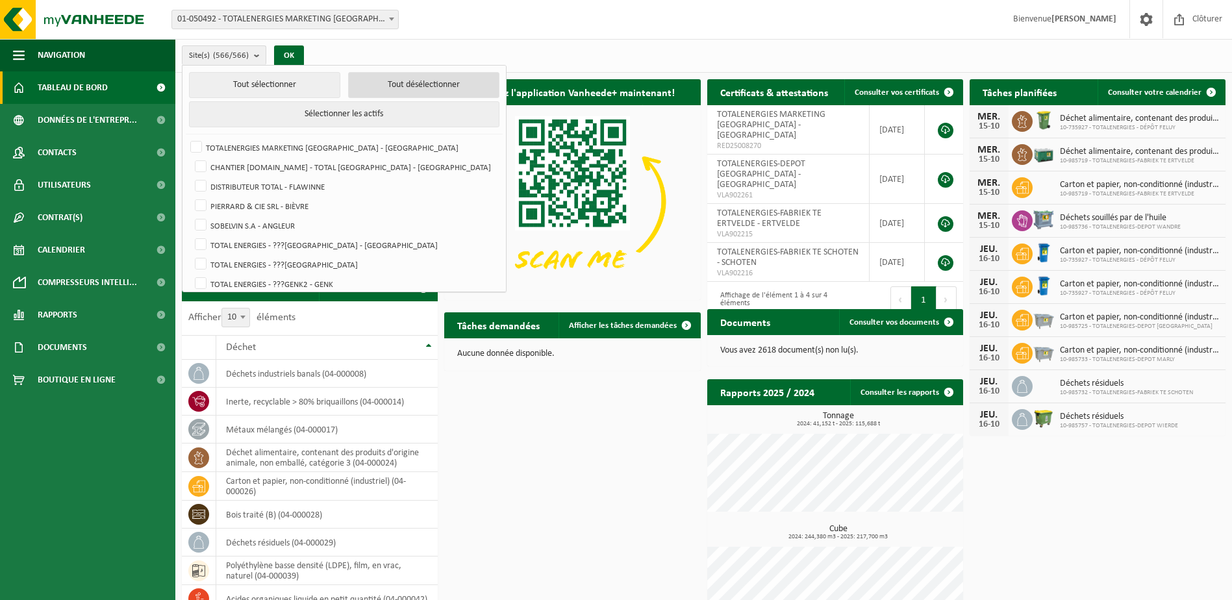
checkbox input "false"
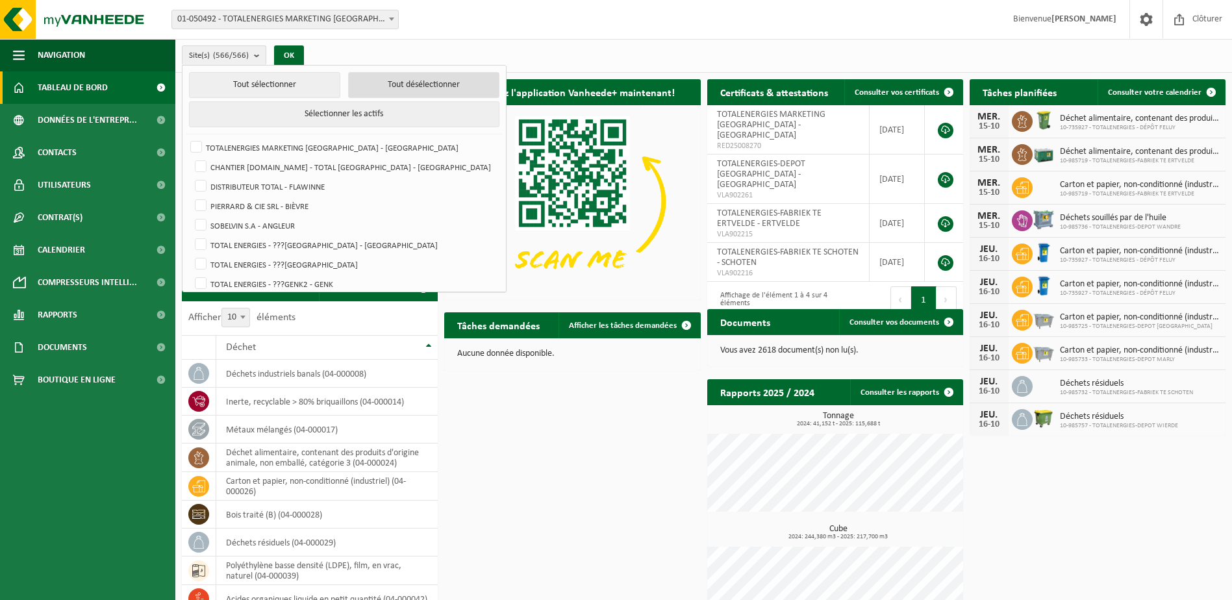
checkbox input "false"
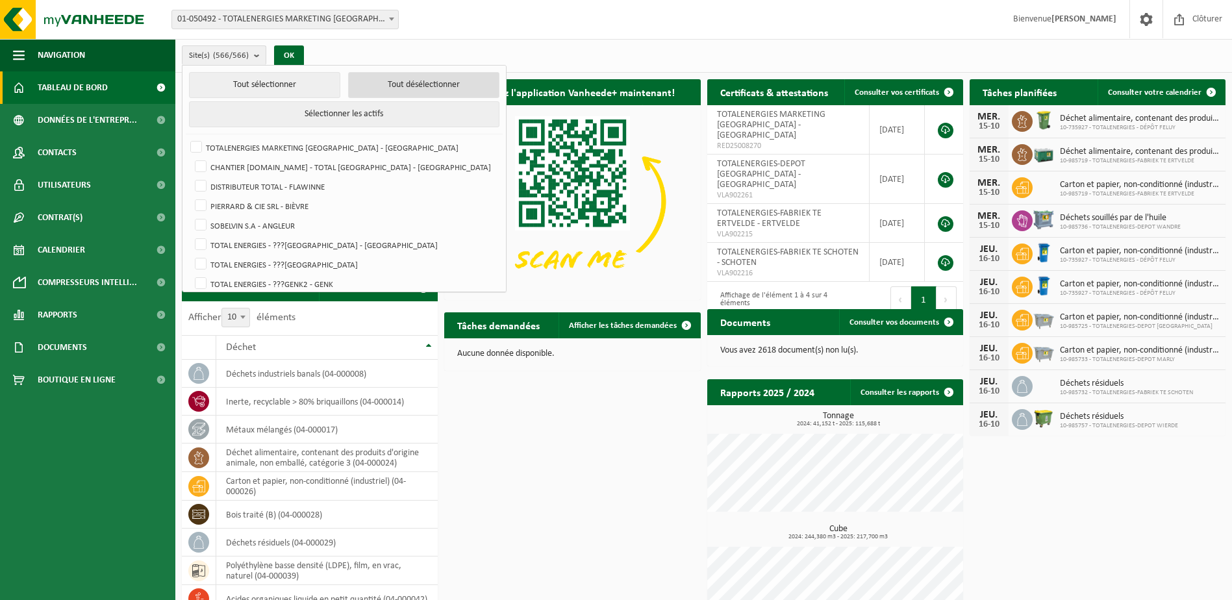
checkbox input "false"
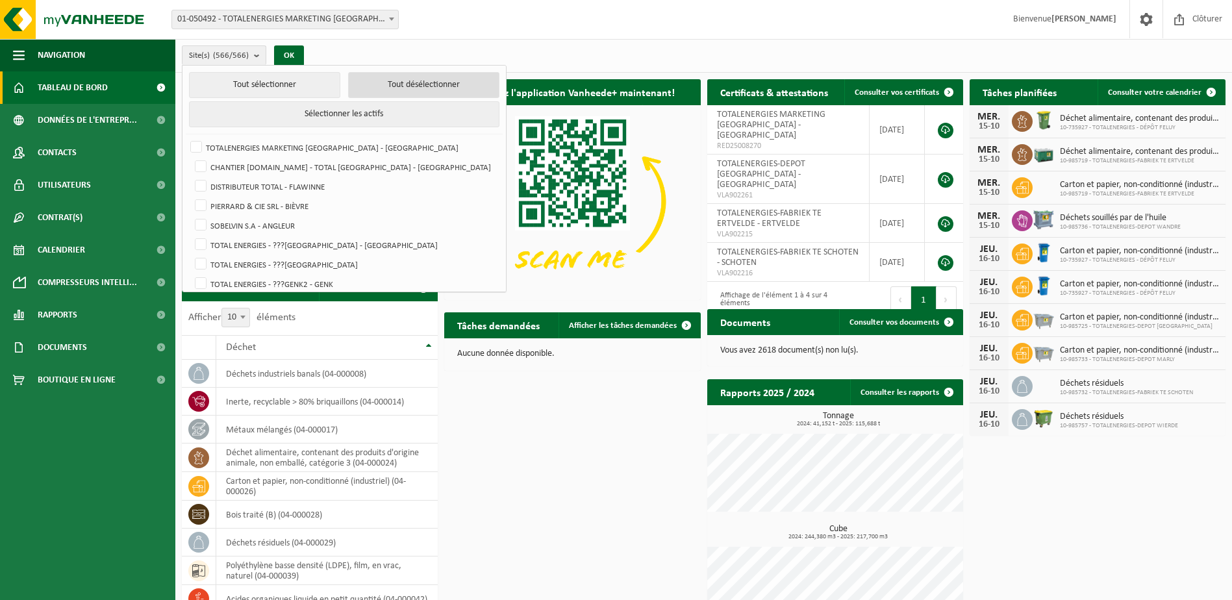
checkbox input "false"
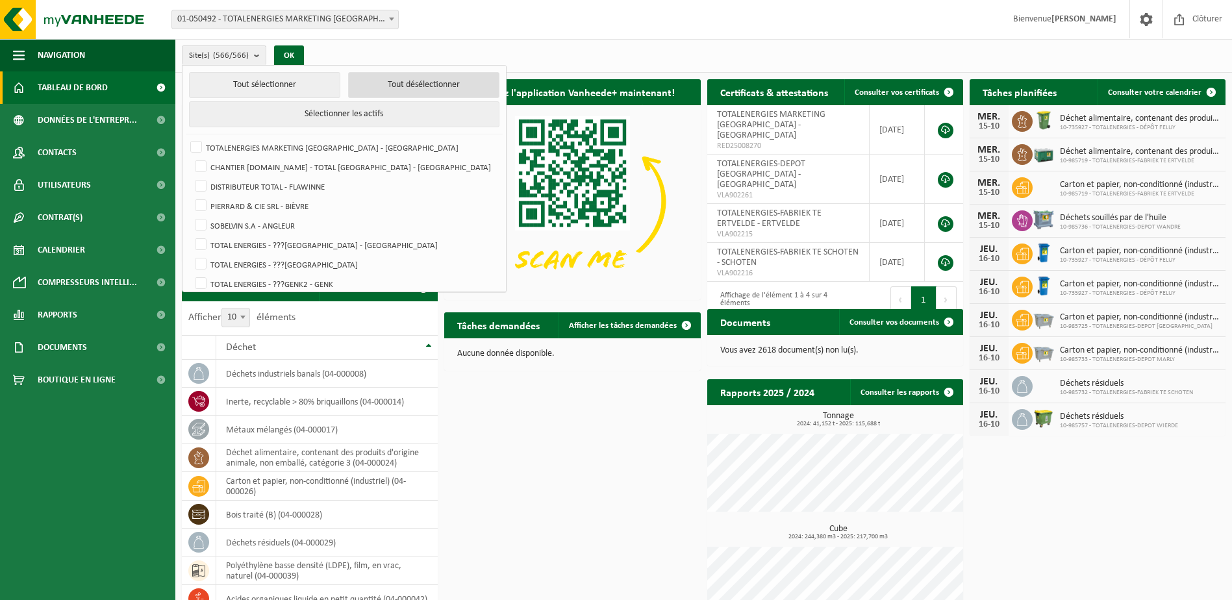
checkbox input "false"
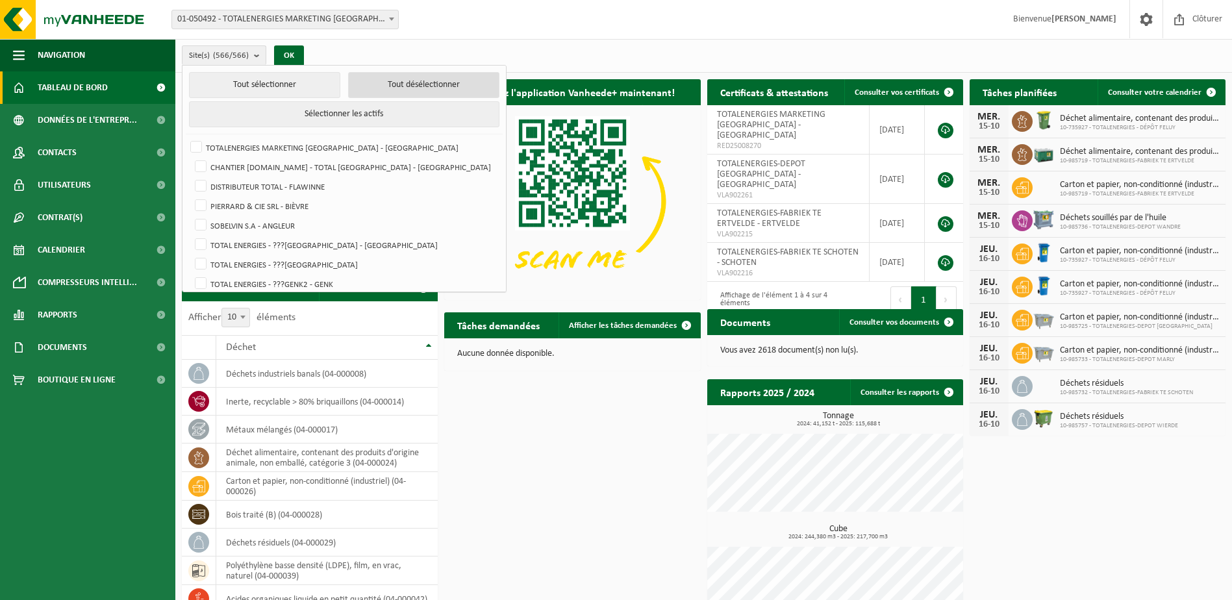
checkbox input "false"
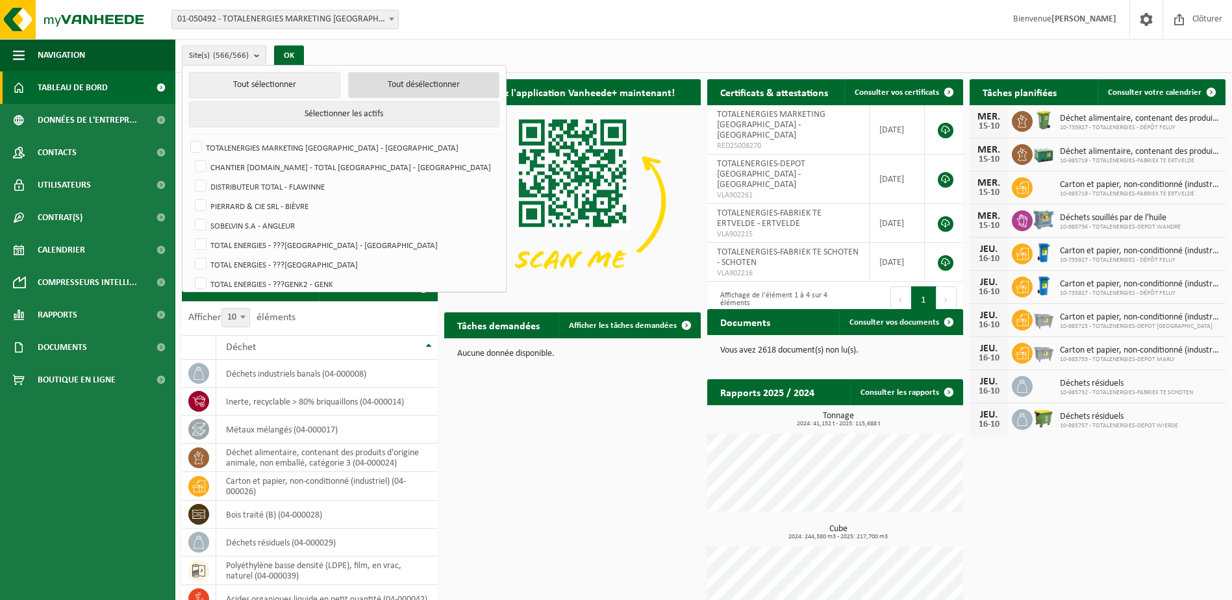
checkbox input "false"
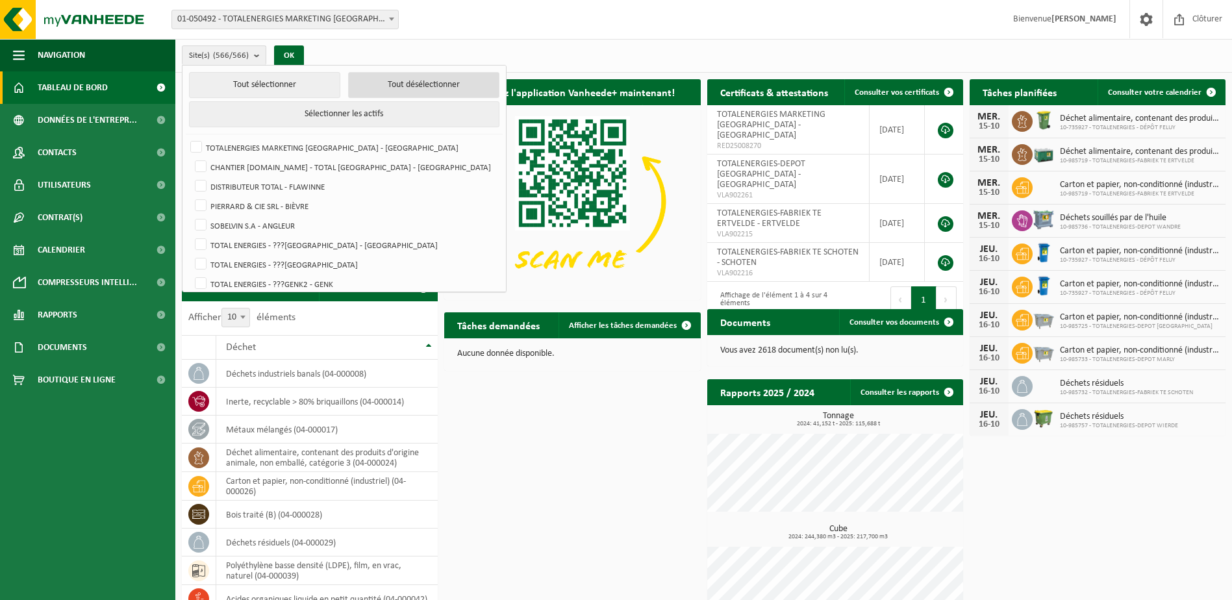
checkbox input "false"
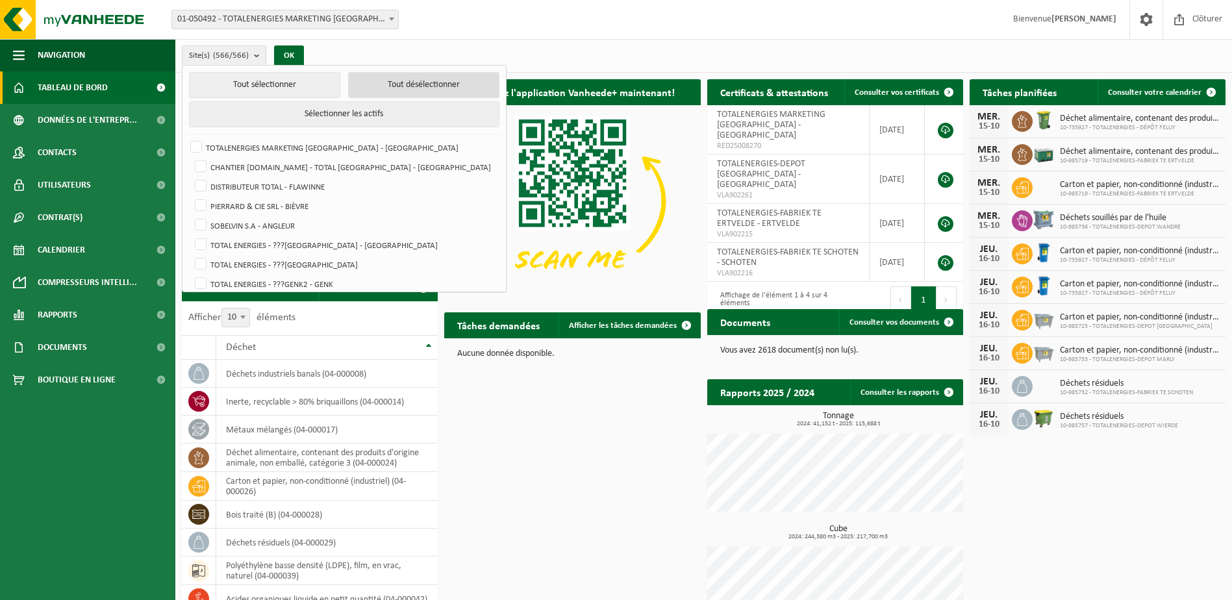
checkbox input "false"
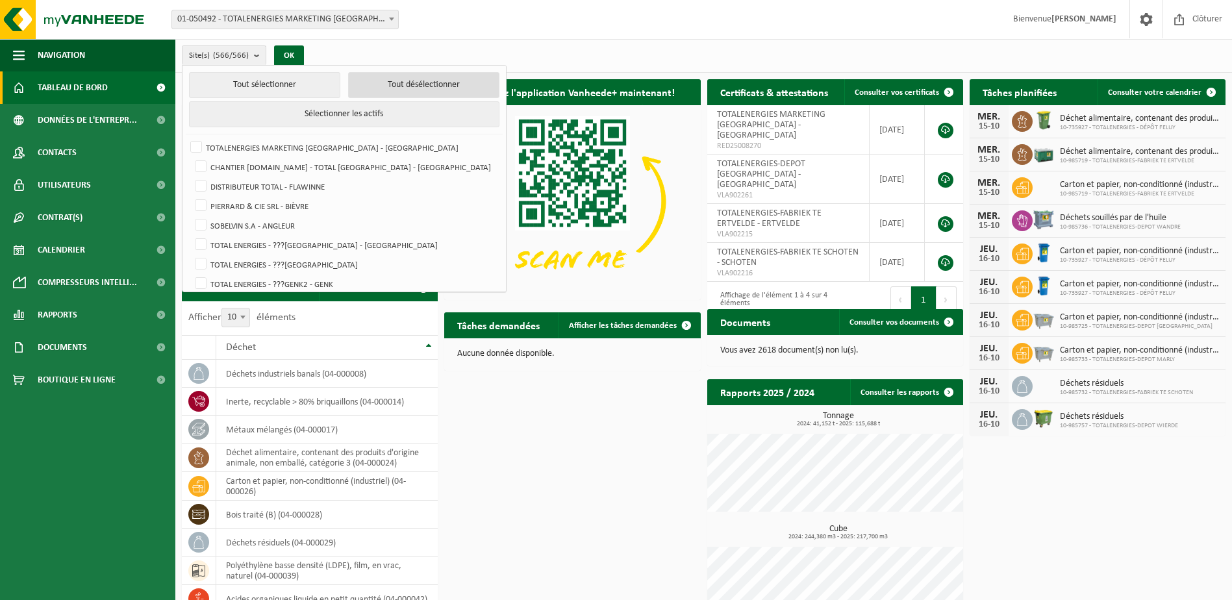
checkbox input "false"
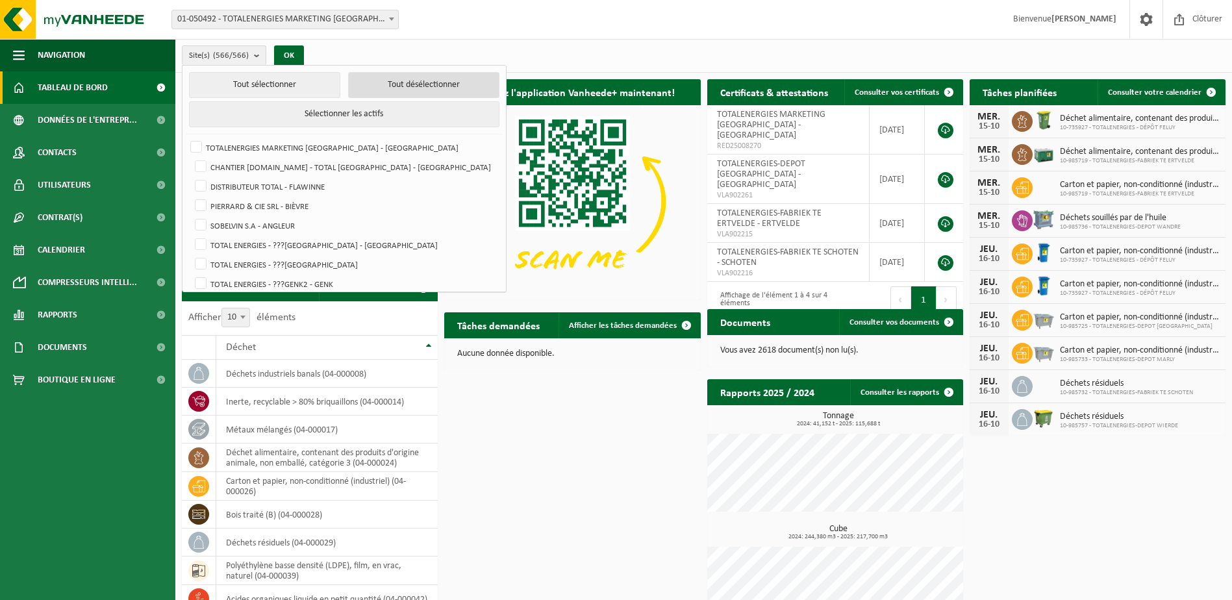
checkbox input "false"
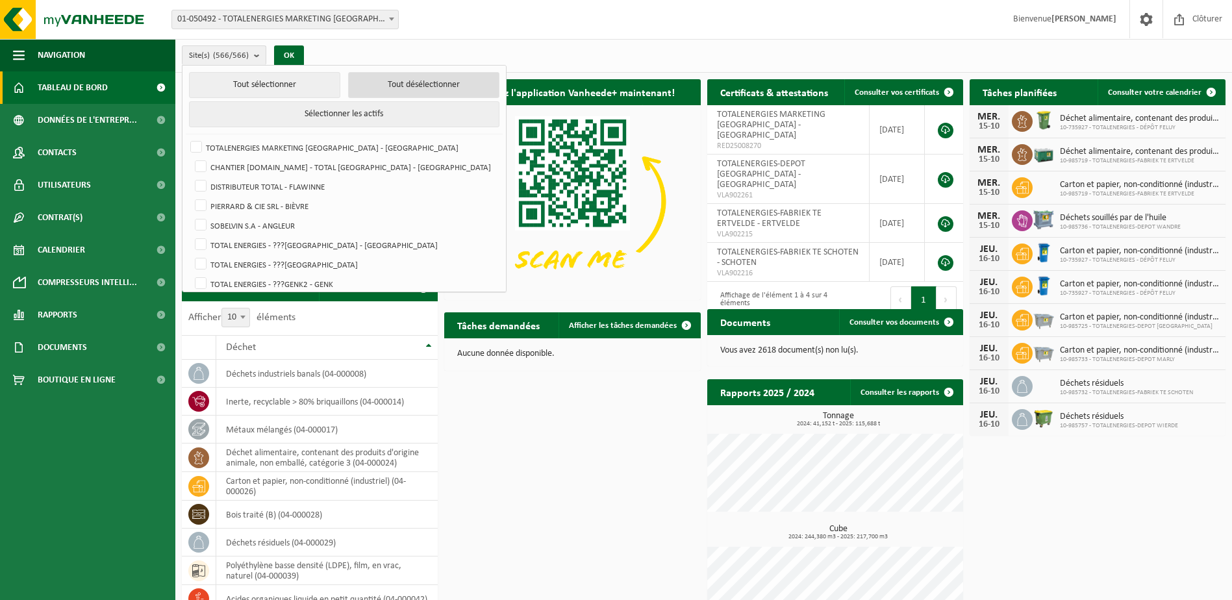
checkbox input "false"
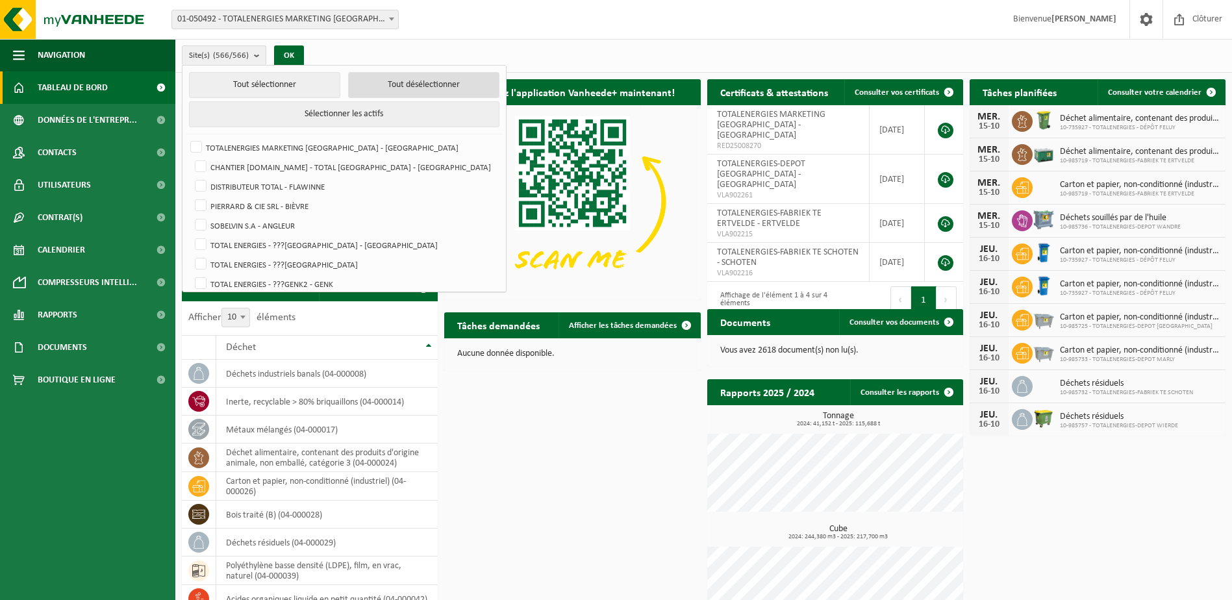
checkbox input "false"
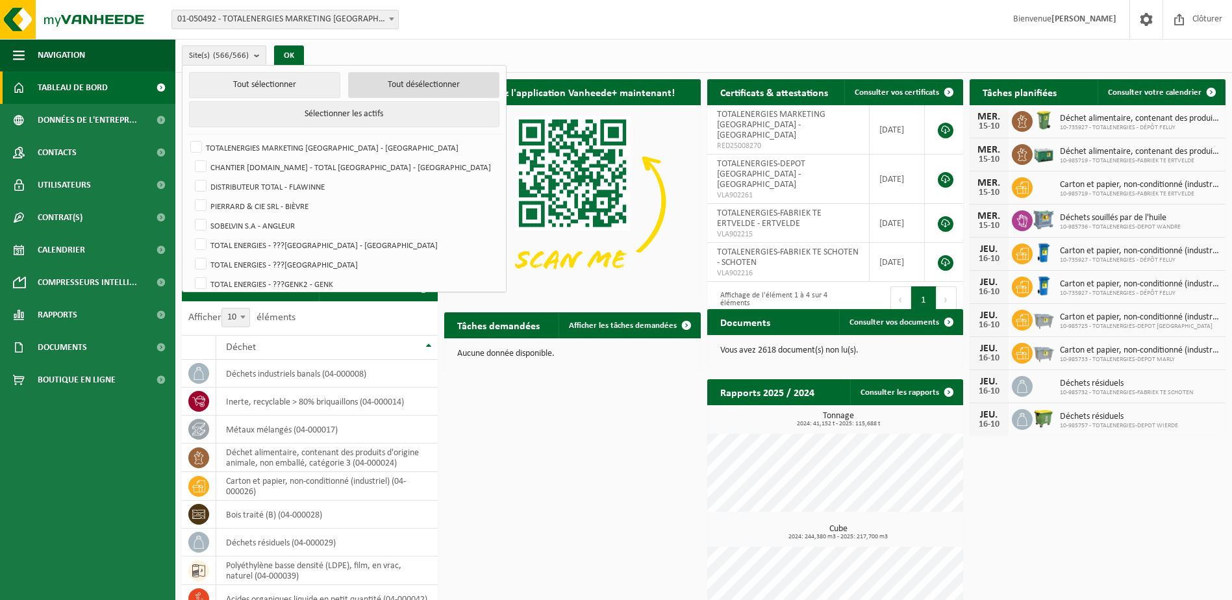
checkbox input "false"
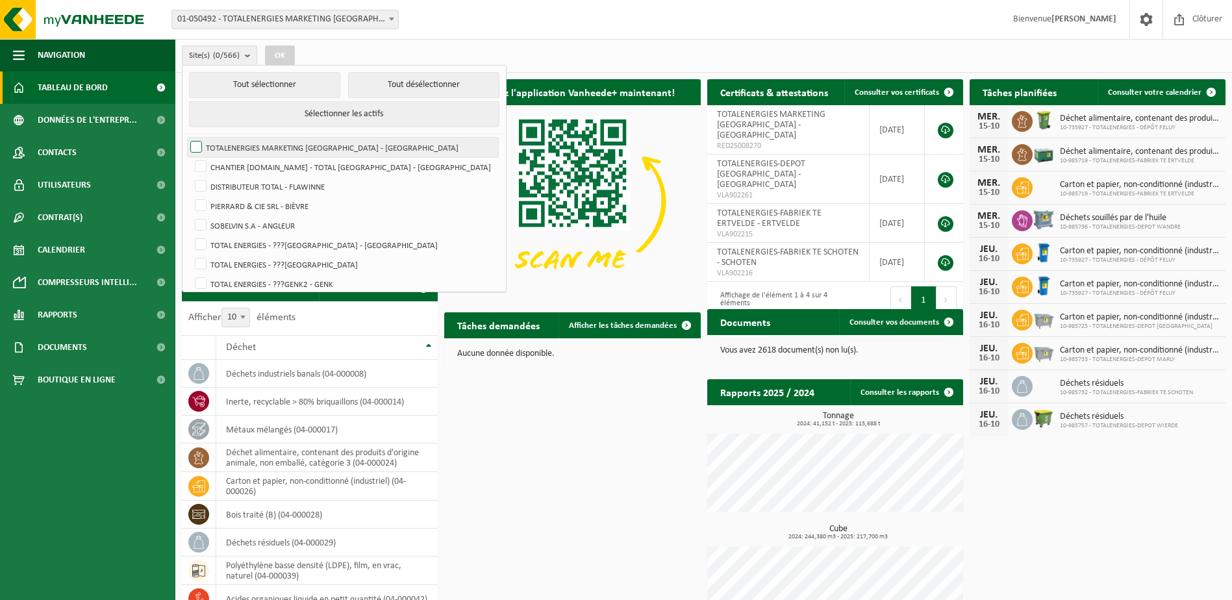
click at [196, 148] on label "TOTALENERGIES MARKETING [GEOGRAPHIC_DATA] - [GEOGRAPHIC_DATA]" at bounding box center [343, 147] width 310 height 19
click at [186, 138] on input "TOTALENERGIES MARKETING [GEOGRAPHIC_DATA] - [GEOGRAPHIC_DATA]" at bounding box center [185, 137] width 1 height 1
click at [284, 55] on button "OK" at bounding box center [280, 55] width 30 height 21
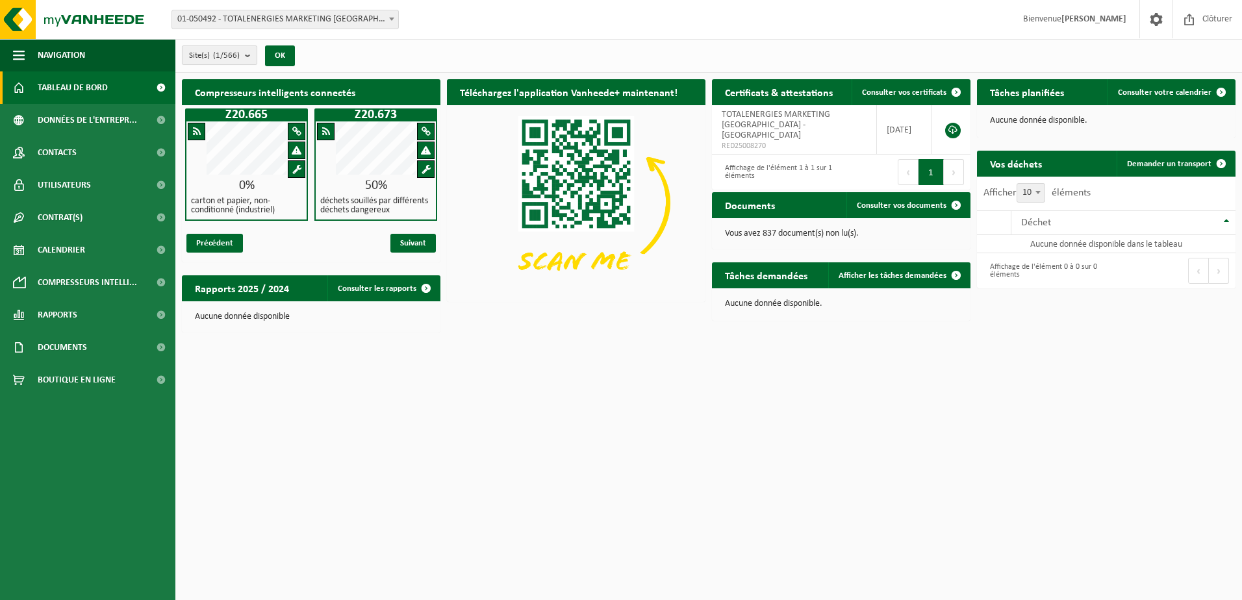
click at [252, 52] on b "submit" at bounding box center [251, 55] width 12 height 18
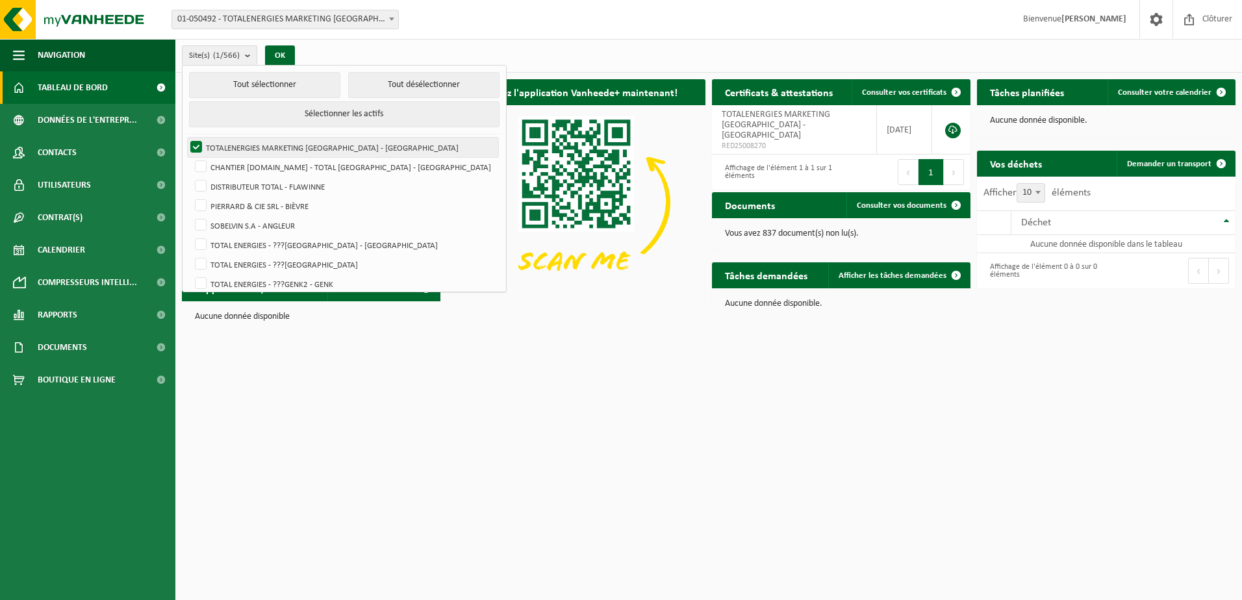
click at [197, 147] on label "TOTALENERGIES MARKETING [GEOGRAPHIC_DATA] - [GEOGRAPHIC_DATA]" at bounding box center [343, 147] width 310 height 19
click at [186, 138] on input "TOTALENERGIES MARKETING [GEOGRAPHIC_DATA] - [GEOGRAPHIC_DATA]" at bounding box center [185, 137] width 1 height 1
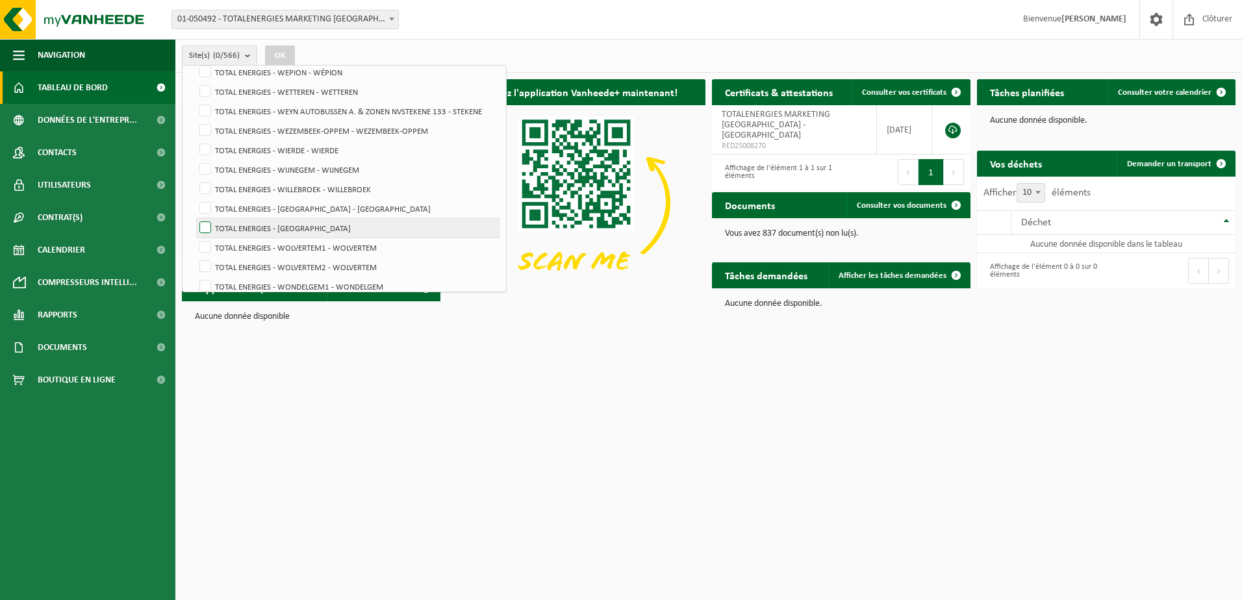
scroll to position [10618, 0]
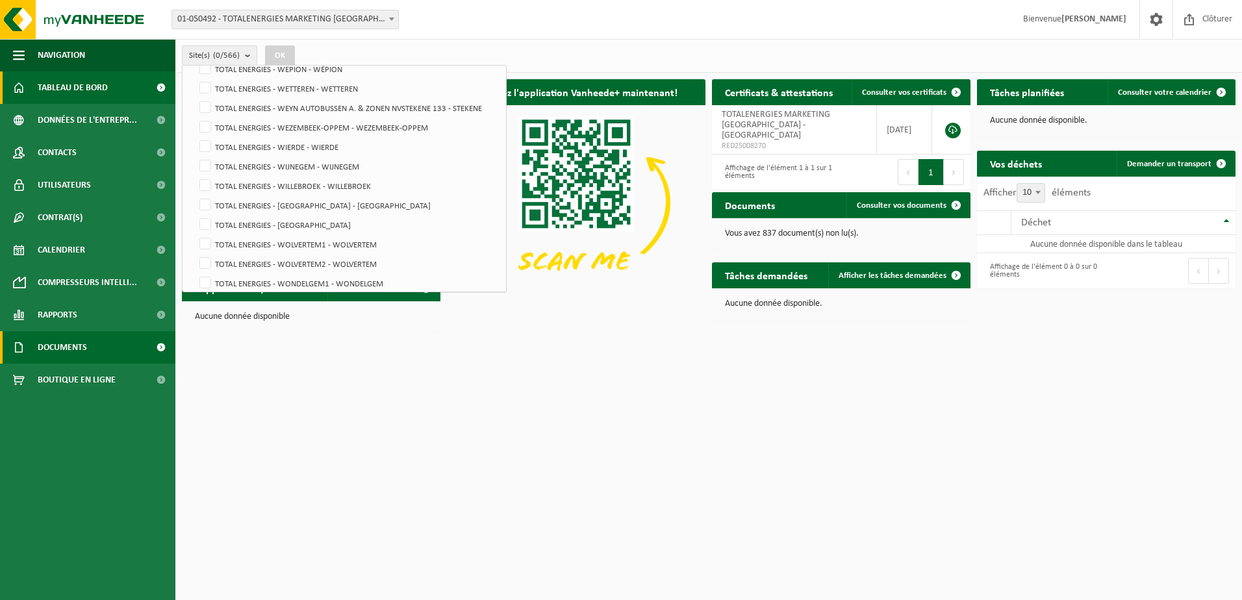
click at [147, 346] on span at bounding box center [160, 347] width 29 height 32
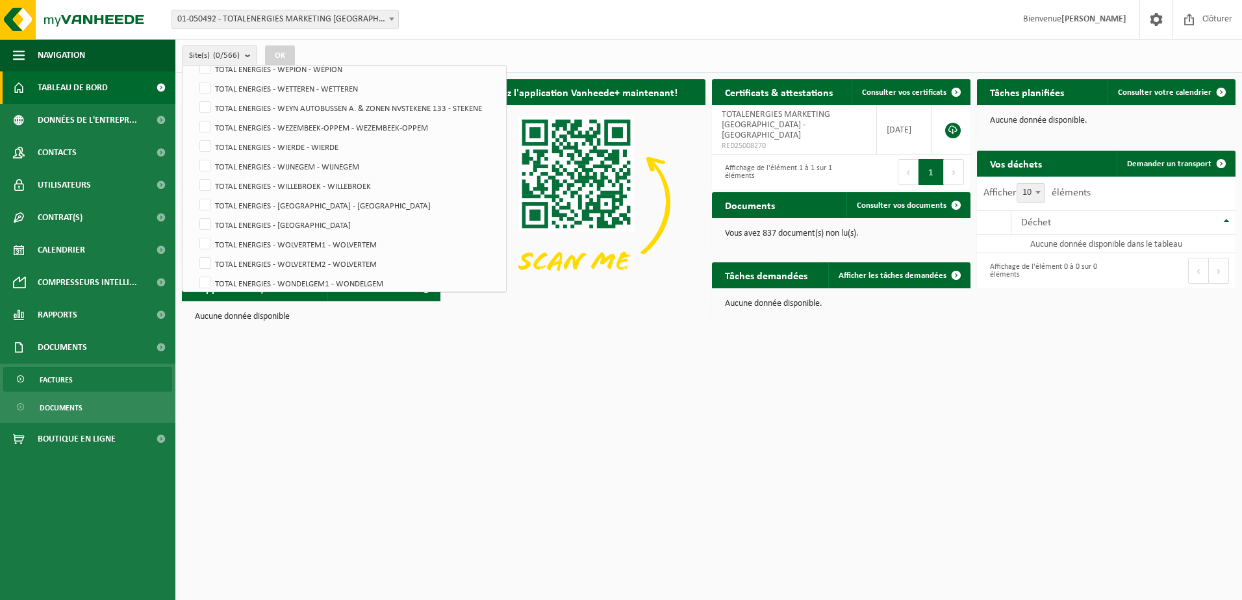
click at [64, 379] on span "Factures" at bounding box center [56, 380] width 33 height 25
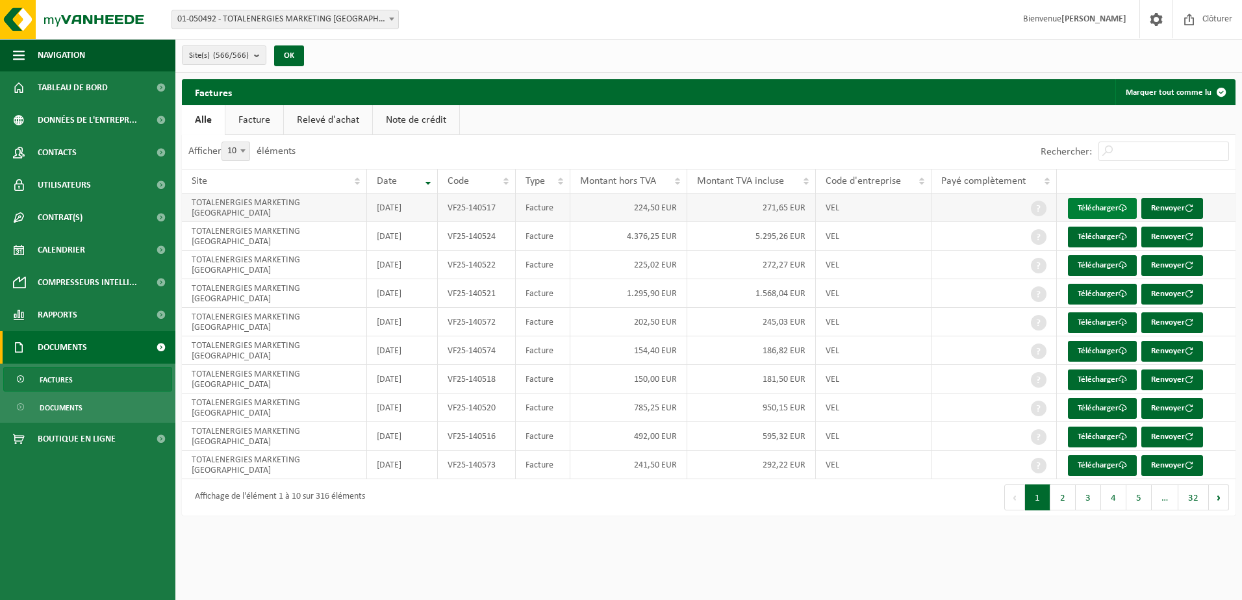
click at [1099, 212] on link "Télécharger" at bounding box center [1102, 208] width 69 height 21
